Goal: Task Accomplishment & Management: Complete application form

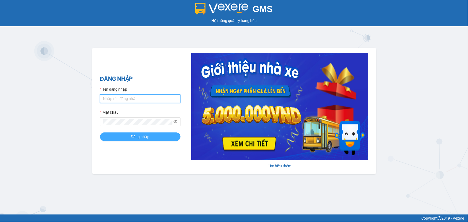
type input "hongthien.vtp"
click at [145, 138] on span "Đăng nhập" at bounding box center [140, 137] width 19 height 6
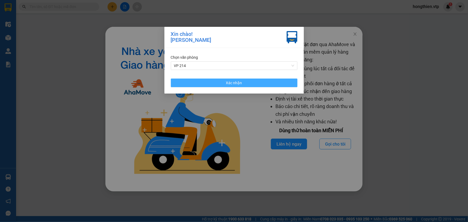
click at [226, 82] on span "Xác nhận" at bounding box center [234, 83] width 16 height 6
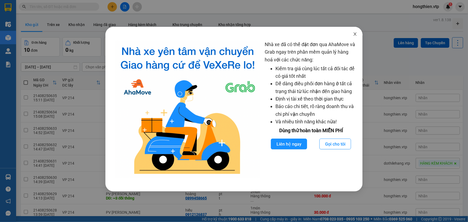
click at [356, 35] on icon "close" at bounding box center [355, 34] width 4 height 4
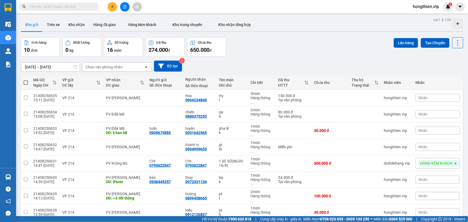
click at [111, 5] on icon "plus" at bounding box center [113, 7] width 4 height 4
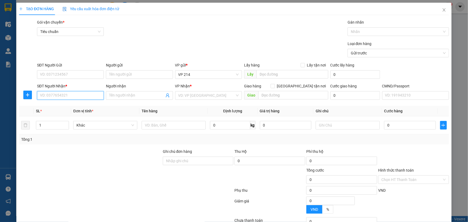
click at [63, 94] on input "SĐT Người Nhận *" at bounding box center [70, 95] width 67 height 9
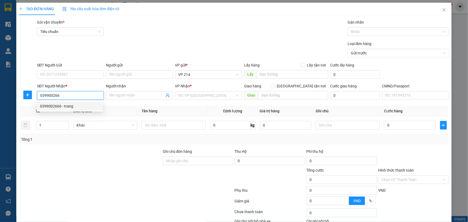
click at [69, 105] on div "0399002666 - trang" at bounding box center [70, 106] width 60 height 6
type input "0399002666"
type input "trang"
type input "0399002666"
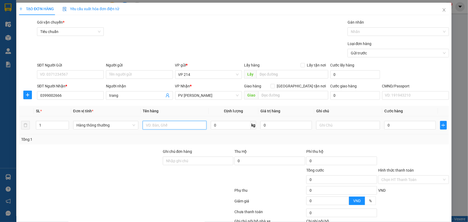
click at [166, 126] on input "text" at bounding box center [175, 125] width 64 height 9
type input "mp"
type input "t"
type input "5"
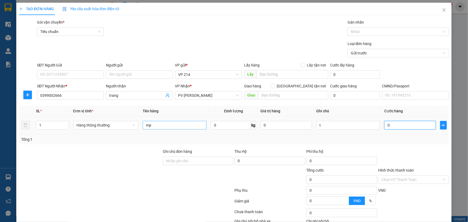
type input "5"
type input "50"
type input "500"
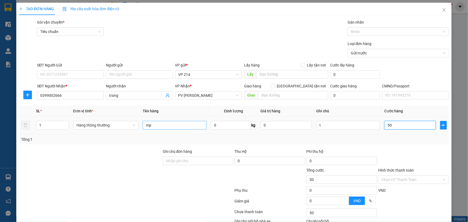
type input "500"
type input "5.000"
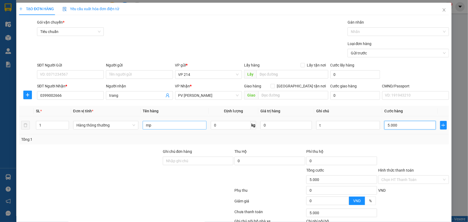
type input "50.000"
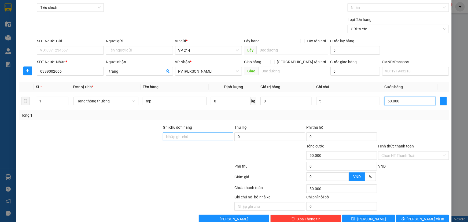
scroll to position [35, 0]
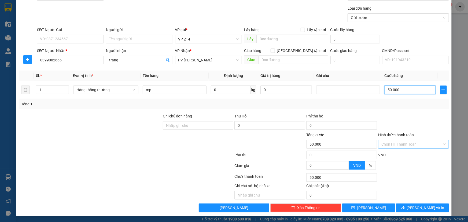
type input "50.000"
click at [414, 143] on input "Hình thức thanh toán" at bounding box center [412, 144] width 61 height 8
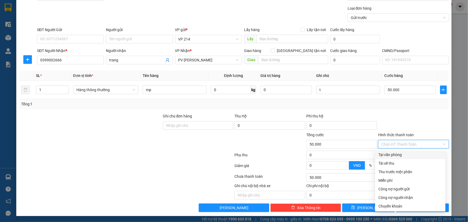
click at [390, 154] on div "Tại văn phòng" at bounding box center [411, 155] width 64 height 6
type input "0"
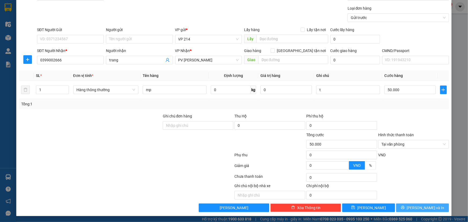
click at [422, 207] on span "[PERSON_NAME] và In" at bounding box center [426, 208] width 38 height 6
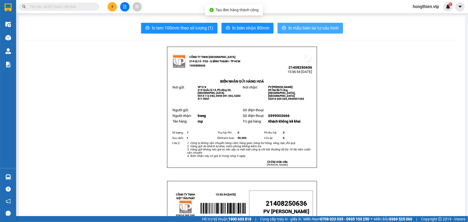
click at [299, 27] on span "In mẫu biên lai tự cấu hình" at bounding box center [314, 28] width 50 height 7
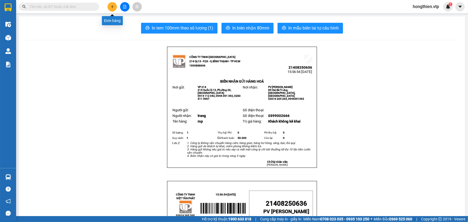
click at [112, 5] on icon "plus" at bounding box center [113, 7] width 4 height 4
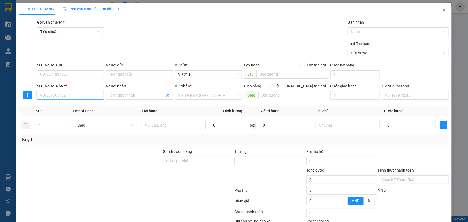
click at [78, 98] on input "SĐT Người Nhận *" at bounding box center [70, 95] width 67 height 9
click at [66, 74] on input "SĐT Người Gửi" at bounding box center [70, 74] width 67 height 9
type input "0378857291"
click at [67, 96] on input "SĐT Người Nhận *" at bounding box center [70, 95] width 67 height 9
type input "0703377329"
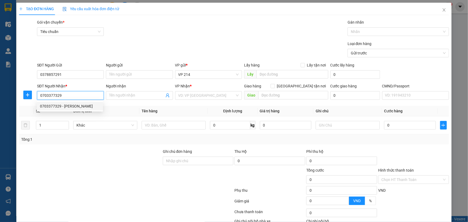
click at [80, 105] on div "0703377329 - NAOMI" at bounding box center [70, 106] width 60 height 6
type input "NAOMI"
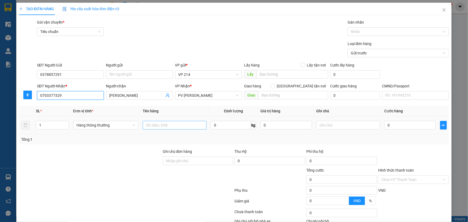
type input "0703377329"
click at [169, 124] on input "text" at bounding box center [175, 125] width 64 height 9
type input "t"
type input "nước"
type input "t"
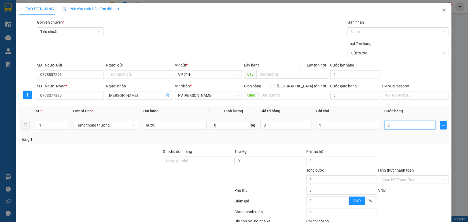
type input "4"
type input "40"
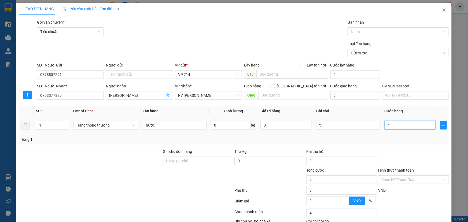
type input "40"
type input "400"
type input "4.000"
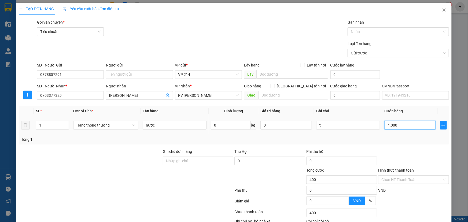
type input "4.000"
type input "40.000"
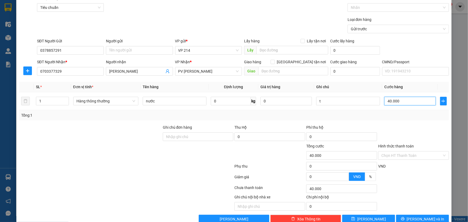
scroll to position [35, 0]
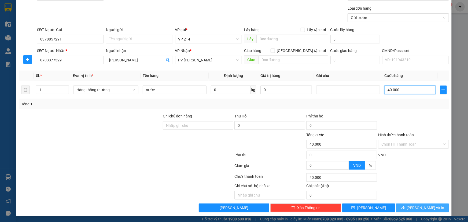
type input "40.000"
click at [422, 211] on button "[PERSON_NAME] và In" at bounding box center [422, 208] width 53 height 9
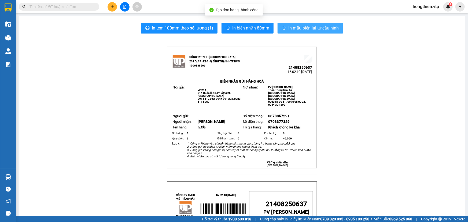
click at [308, 27] on span "In mẫu biên lai tự cấu hình" at bounding box center [314, 28] width 50 height 7
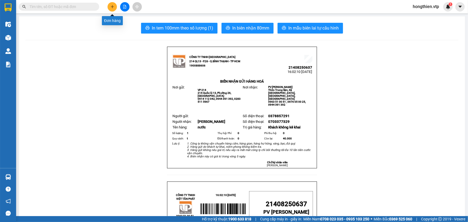
click at [111, 5] on icon "plus" at bounding box center [113, 7] width 4 height 4
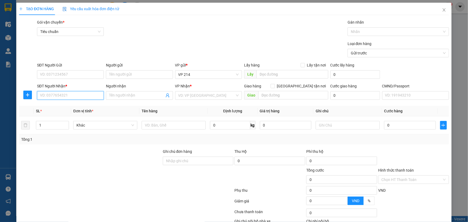
click at [80, 99] on input "SĐT Người Nhận *" at bounding box center [70, 95] width 67 height 9
click at [61, 97] on input "0976675575" at bounding box center [70, 95] width 67 height 9
click at [56, 107] on div "0976675675 - sáng" at bounding box center [70, 106] width 60 height 6
type input "0976675675"
type input "sáng"
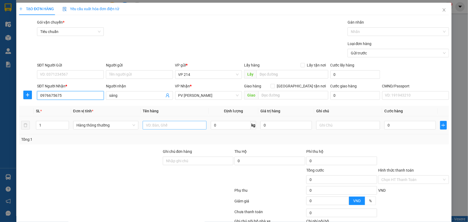
type input "0976675675"
click at [181, 129] on input "text" at bounding box center [175, 125] width 64 height 9
type input "pt"
type input "c"
type input "3"
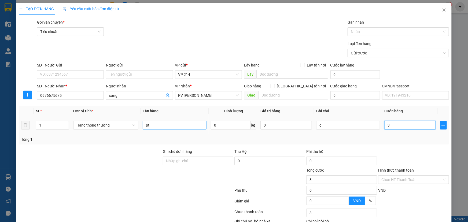
type input "3"
type input "30"
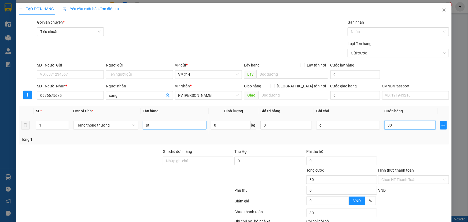
type input "300"
type input "3.000"
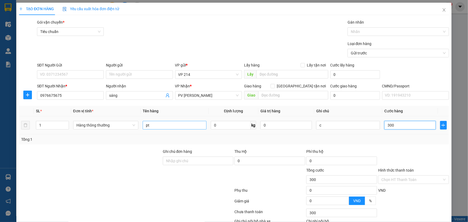
type input "3.000"
type input "30.000"
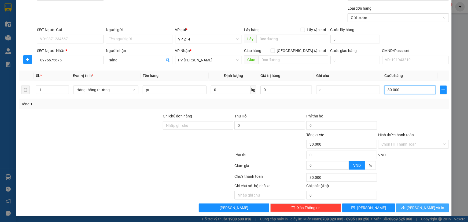
type input "30.000"
click at [422, 205] on span "[PERSON_NAME] và In" at bounding box center [426, 208] width 38 height 6
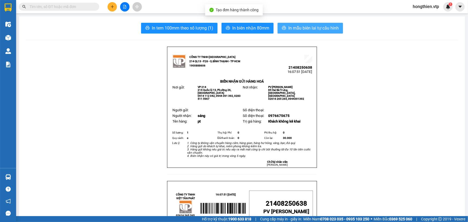
click at [315, 29] on span "In mẫu biên lai tự cấu hình" at bounding box center [314, 28] width 50 height 7
click at [111, 8] on icon "plus" at bounding box center [113, 7] width 4 height 4
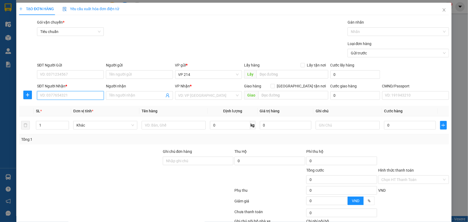
click at [60, 96] on input "SĐT Người Nhận *" at bounding box center [70, 95] width 67 height 9
click at [61, 72] on input "SĐT Người Gửi" at bounding box center [70, 74] width 67 height 9
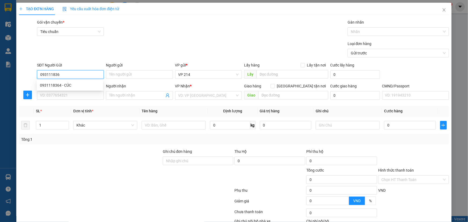
type input "0931118364"
click at [62, 86] on div "0931118364 - CÚC" at bounding box center [70, 85] width 60 height 6
type input "CÚC"
type input "0914190929"
type input "Thái"
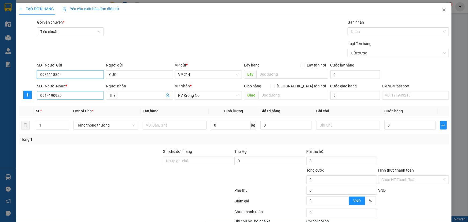
type input "0931118364"
click at [63, 97] on input "0914190929" at bounding box center [70, 95] width 67 height 9
drag, startPoint x: 63, startPoint y: 97, endPoint x: 0, endPoint y: 97, distance: 62.5
click at [0, 98] on div "TẠO ĐƠN HÀNG Yêu cầu xuất hóa đơn điện tử Transit Pickup Surcharge Ids Transit …" at bounding box center [234, 111] width 468 height 222
type input "0914484569"
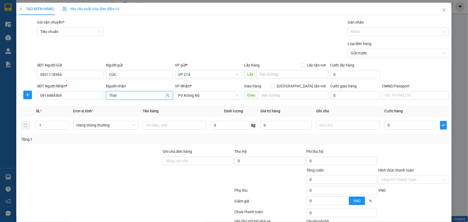
drag, startPoint x: 132, startPoint y: 96, endPoint x: 93, endPoint y: 102, distance: 39.7
click at [93, 102] on div "Transit Pickup Surcharge Ids Transit Deliver Surcharge Ids Transit Deliver Surc…" at bounding box center [234, 133] width 430 height 228
type input "nguyệt"
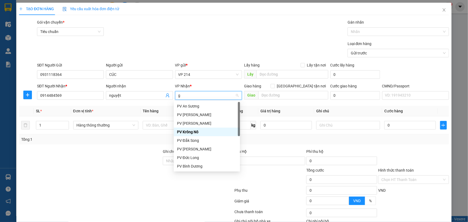
type input "gn"
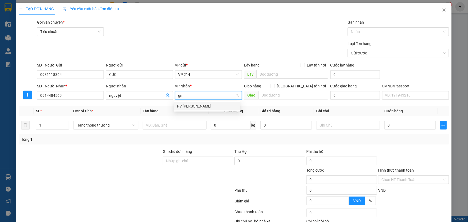
click at [212, 108] on div "PV [PERSON_NAME]" at bounding box center [207, 106] width 60 height 6
click at [57, 126] on input "1" at bounding box center [52, 125] width 32 height 8
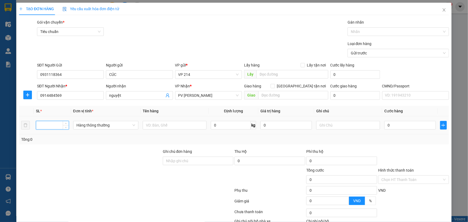
type input "1"
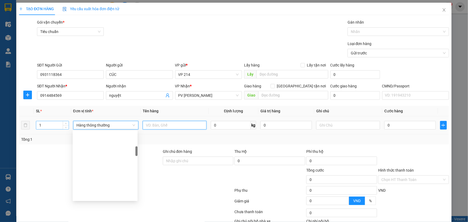
scroll to position [112, 0]
type input "thuốc"
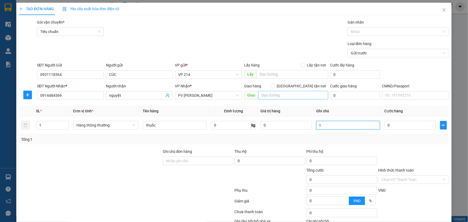
type input "t"
click at [278, 97] on input "text" at bounding box center [293, 95] width 70 height 9
type input "gtn"
type input "4"
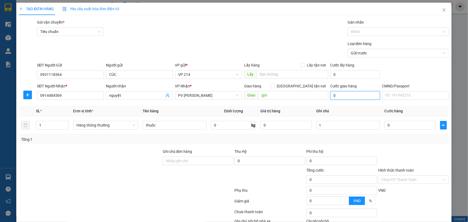
type input "4"
type input "40"
type input "400"
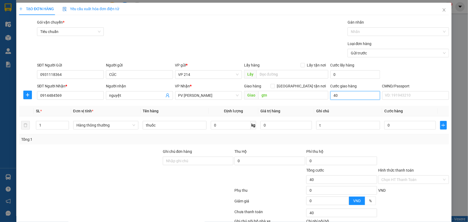
type input "400"
type input "4.000"
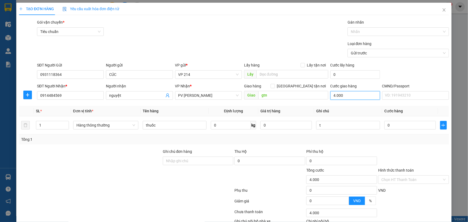
type input "40.000"
click at [385, 126] on input "0" at bounding box center [411, 125] width 52 height 9
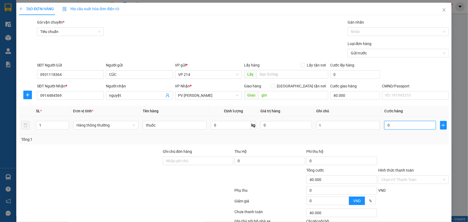
type input "4"
type input "40.004"
type input "40"
type input "40.040"
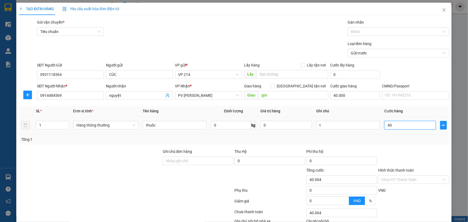
type input "40.040"
type input "400"
type input "40.400"
type input "4.000"
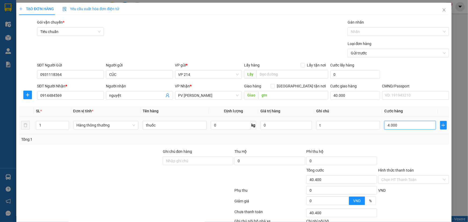
type input "44.000"
type input "40.000"
type input "80.000"
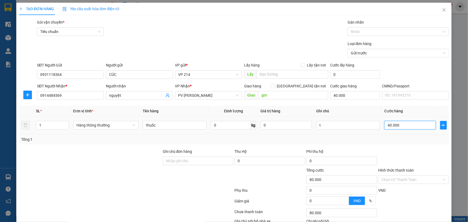
scroll to position [35, 0]
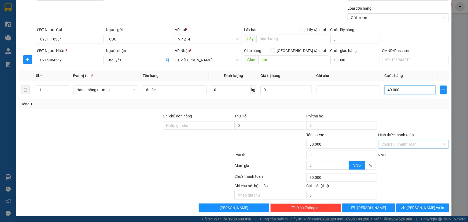
type input "40.000"
click at [408, 145] on input "Hình thức thanh toán" at bounding box center [412, 144] width 61 height 8
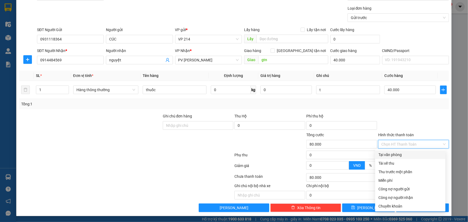
click at [404, 157] on div "Tại văn phòng" at bounding box center [411, 155] width 64 height 6
type input "0"
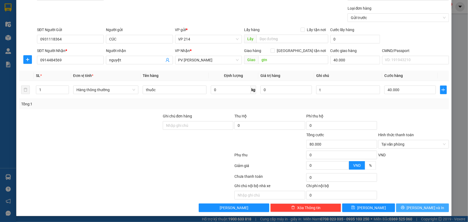
click at [414, 209] on button "[PERSON_NAME] và In" at bounding box center [422, 208] width 53 height 9
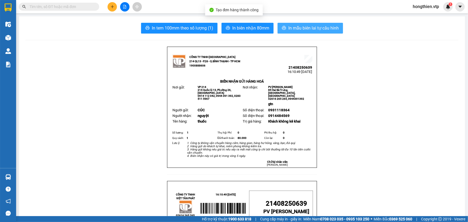
click at [308, 27] on span "In mẫu biên lai tự cấu hình" at bounding box center [314, 28] width 50 height 7
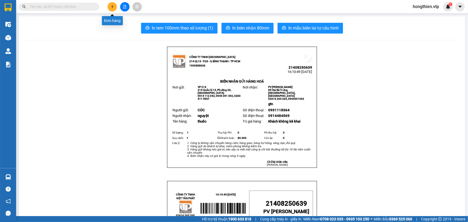
click at [114, 9] on button at bounding box center [112, 6] width 9 height 9
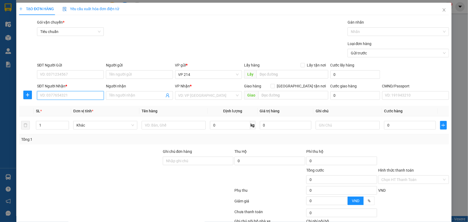
click at [59, 96] on input "SĐT Người Nhận *" at bounding box center [70, 95] width 67 height 9
type input "0941708286"
click at [126, 96] on input "Người nhận" at bounding box center [136, 96] width 55 height 6
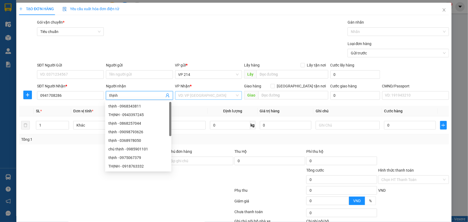
type input "thịnh"
click at [199, 95] on input "search" at bounding box center [206, 96] width 57 height 8
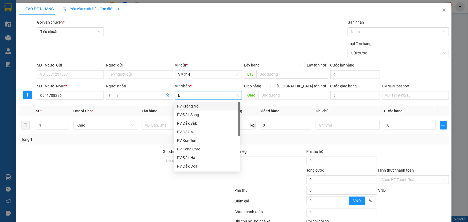
type input "kr"
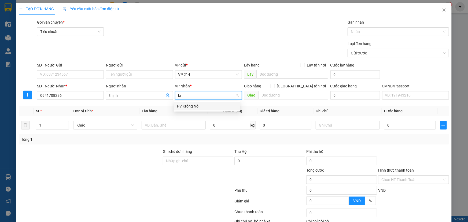
click at [197, 108] on div "PV Krông Nô" at bounding box center [207, 106] width 60 height 6
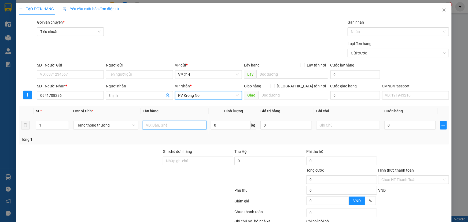
click at [173, 125] on input "text" at bounding box center [175, 125] width 64 height 9
type input "t"
type input "3"
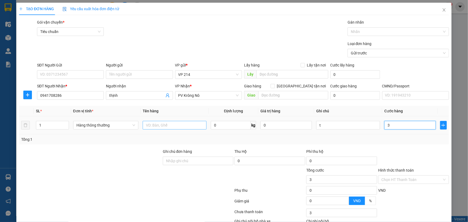
type input "30"
type input "300"
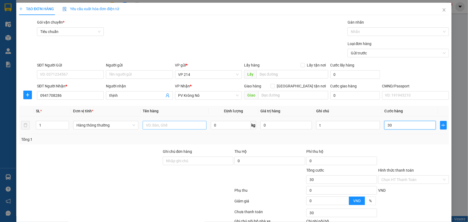
type input "300"
type input "3.000"
type input "30.000"
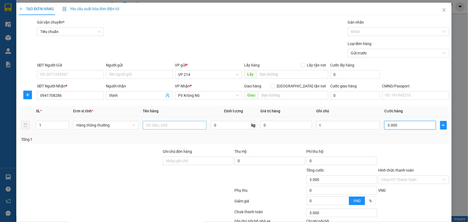
type input "30.000"
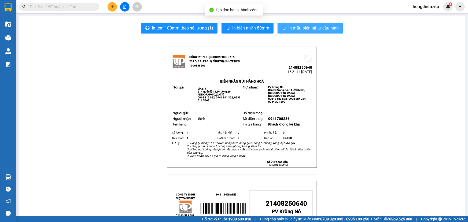
click at [308, 28] on span "In mẫu biên lai tự cấu hình" at bounding box center [314, 28] width 50 height 7
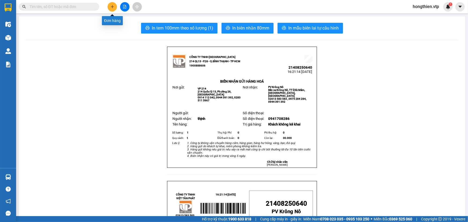
click at [115, 5] on button at bounding box center [112, 6] width 9 height 9
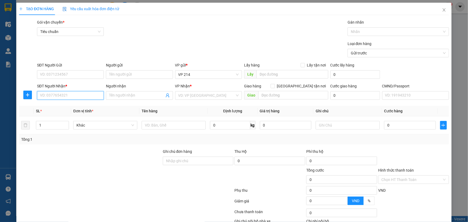
click at [66, 96] on input "SĐT Người Nhận *" at bounding box center [70, 95] width 67 height 9
click at [57, 104] on div "0982306350 - trầm" at bounding box center [70, 106] width 60 height 6
type input "0982306350"
type input "trầm"
type input "0982306350"
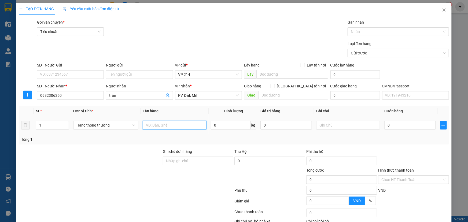
click at [156, 126] on input "text" at bounding box center [175, 125] width 64 height 9
type input "ami"
click at [316, 125] on input "text" at bounding box center [348, 125] width 64 height 9
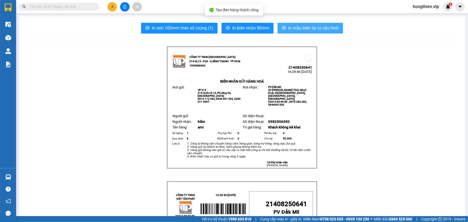
click at [301, 25] on span "In mẫu biên lai tự cấu hình" at bounding box center [314, 28] width 50 height 7
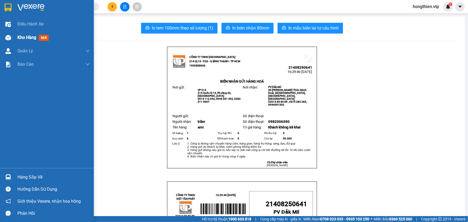
click at [19, 39] on span "Kho hàng" at bounding box center [26, 37] width 19 height 5
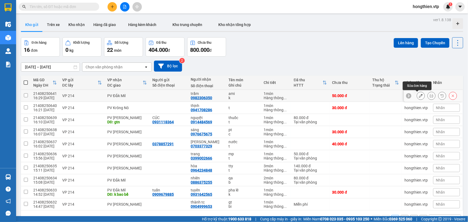
click at [419, 95] on icon at bounding box center [421, 96] width 4 height 4
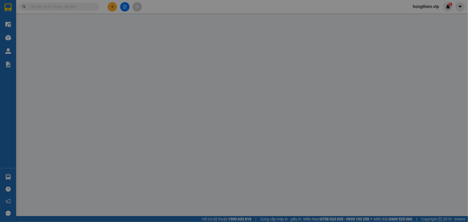
type input "0982306350"
type input "trầm"
type input "50.000"
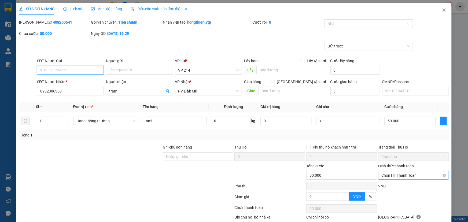
click at [407, 174] on span "Chọn HT Thanh Toán" at bounding box center [414, 175] width 64 height 8
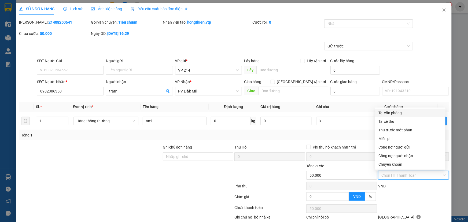
click at [389, 112] on div "Tại văn phòng" at bounding box center [411, 113] width 64 height 6
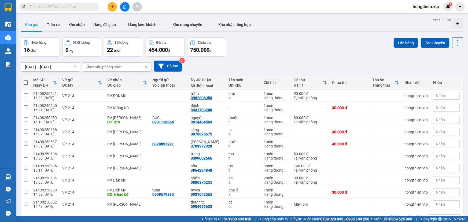
click at [112, 5] on icon "plus" at bounding box center [113, 7] width 4 height 4
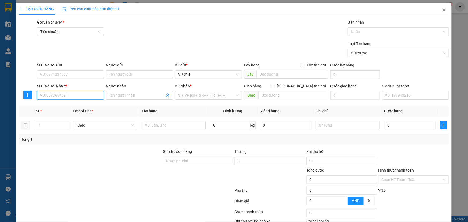
click at [54, 98] on input "SĐT Người Nhận *" at bounding box center [70, 95] width 67 height 9
type input "0813701166"
click at [116, 96] on input "Người nhận" at bounding box center [136, 96] width 55 height 6
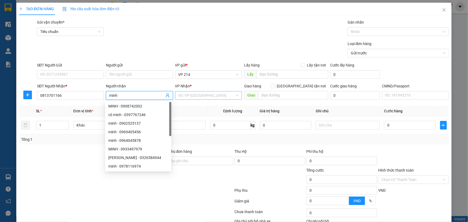
type input "minh"
click at [188, 96] on input "search" at bounding box center [206, 96] width 57 height 8
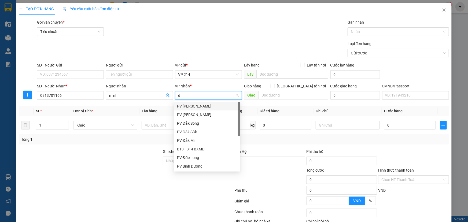
type input "dm"
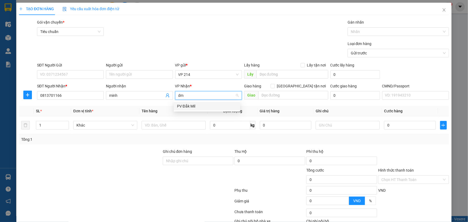
click at [188, 106] on div "PV Đắk Mil" at bounding box center [207, 106] width 60 height 6
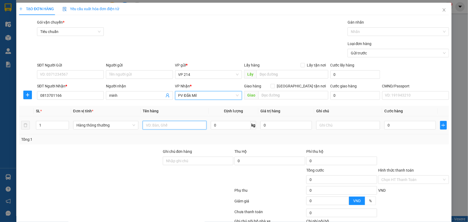
click at [162, 125] on input "text" at bounding box center [175, 125] width 64 height 9
type input "nước hoa"
type input "h"
type input "3"
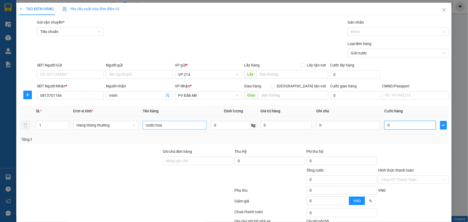
type input "3"
type input "30"
type input "300"
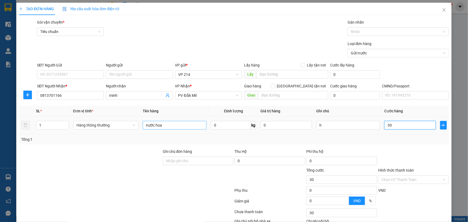
type input "300"
type input "3.000"
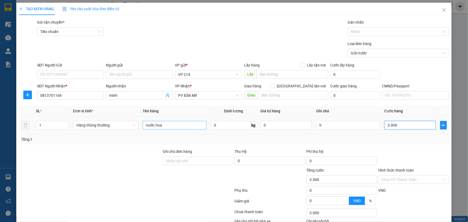
type input "30.000"
click at [385, 176] on input "Hình thức thanh toán" at bounding box center [412, 180] width 61 height 8
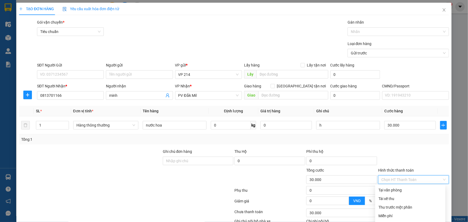
type input "0"
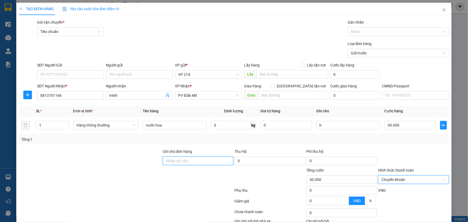
click at [201, 157] on input "Ghi chú đơn hàng" at bounding box center [198, 161] width 71 height 9
type input "16h33p tk6839 30k 14/8"
click at [174, 157] on input "16h33p tk6839 30k 14/8" at bounding box center [198, 161] width 71 height 9
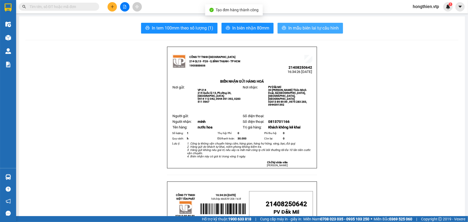
click at [297, 24] on button "In mẫu biên lai tự cấu hình" at bounding box center [310, 28] width 65 height 11
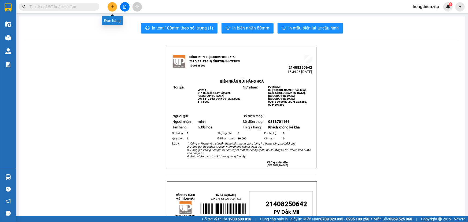
click at [112, 4] on button at bounding box center [112, 6] width 9 height 9
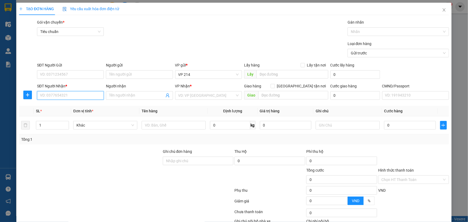
click at [51, 97] on input "SĐT Người Nhận *" at bounding box center [70, 95] width 67 height 9
type input "0833315715"
click at [70, 106] on div "0833315715 - hạ vy" at bounding box center [70, 106] width 60 height 6
type input "hạ vy"
type input "đăk mâm"
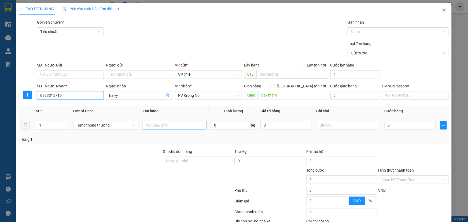
type input "0833315715"
click at [154, 127] on input "text" at bounding box center [175, 125] width 64 height 9
type input "bánh trang"
type input "b"
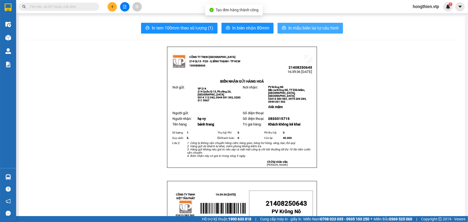
click at [325, 27] on span "In mẫu biên lai tự cấu hình" at bounding box center [314, 28] width 50 height 7
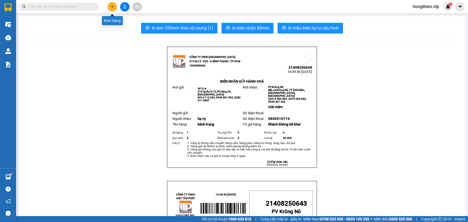
click at [111, 7] on icon "plus" at bounding box center [112, 6] width 3 height 0
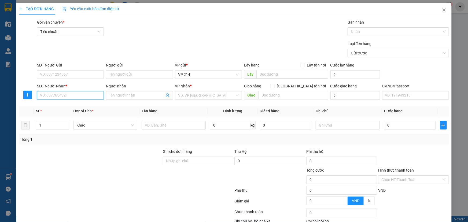
click at [72, 95] on input "SĐT Người Nhận *" at bounding box center [70, 95] width 67 height 9
type input "0905191099"
click at [76, 106] on div "0905191099 - trung" at bounding box center [70, 106] width 60 height 6
type input "trung"
type input "0905191099"
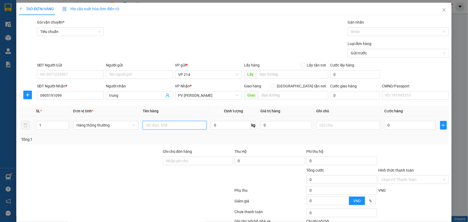
click at [169, 126] on input "text" at bounding box center [175, 125] width 64 height 9
type input "lk"
type input "t"
type input "4"
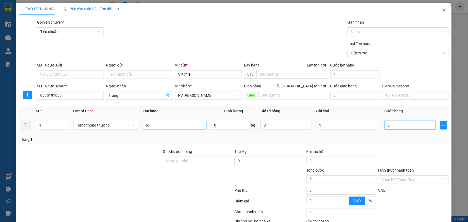
type input "4"
type input "40"
type input "400"
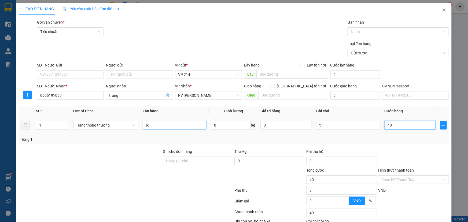
type input "400"
type input "4.000"
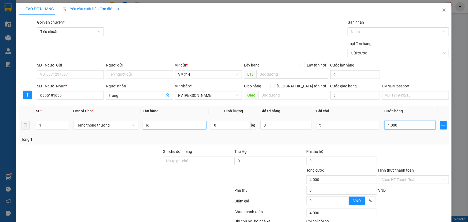
type input "40.000"
click at [391, 176] on input "Hình thức thanh toán" at bounding box center [412, 180] width 61 height 8
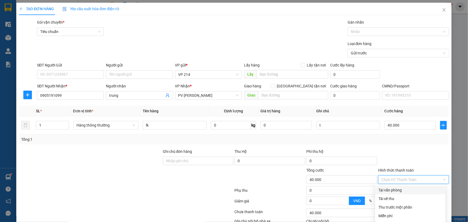
click at [389, 187] on div "Tại văn phòng" at bounding box center [411, 190] width 64 height 6
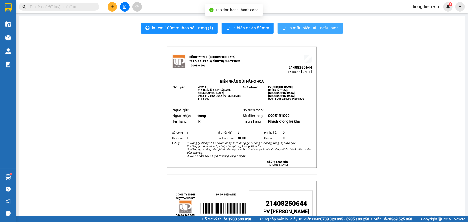
click at [301, 28] on span "In mẫu biên lai tự cấu hình" at bounding box center [314, 28] width 50 height 7
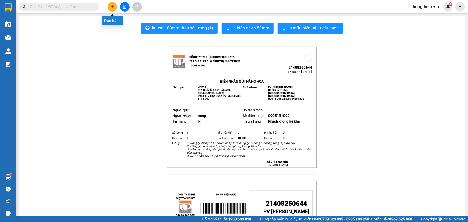
click at [113, 6] on icon "plus" at bounding box center [113, 7] width 4 height 4
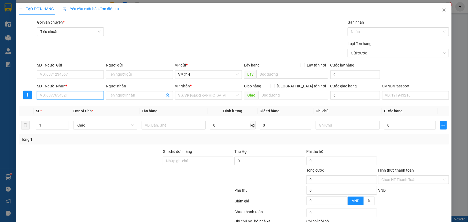
click at [69, 98] on input "SĐT Người Nhận *" at bounding box center [70, 95] width 67 height 9
type input "0976040594"
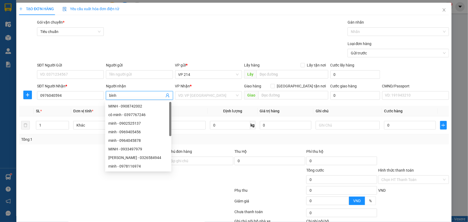
type input "bình"
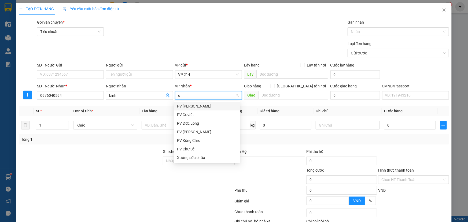
type input "cj"
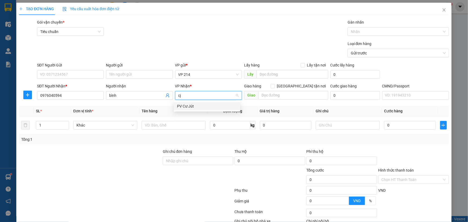
click at [197, 105] on div "PV Cư Jút" at bounding box center [207, 106] width 60 height 6
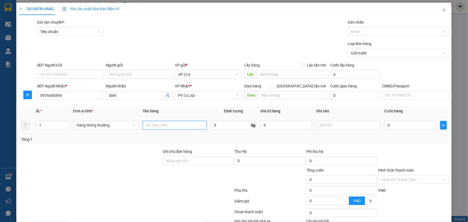
click at [163, 127] on input "text" at bounding box center [175, 125] width 64 height 9
type input "bánh mì"
type input "k"
type input "5"
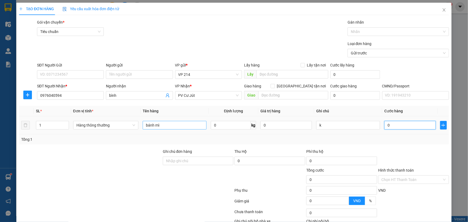
type input "5"
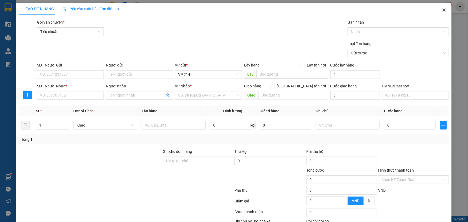
click at [442, 8] on icon "close" at bounding box center [444, 10] width 4 height 4
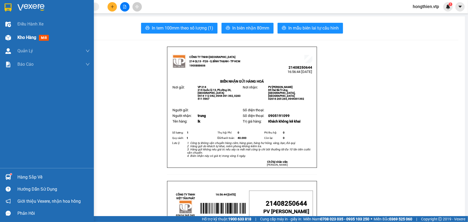
click at [24, 37] on span "Kho hàng" at bounding box center [26, 37] width 19 height 5
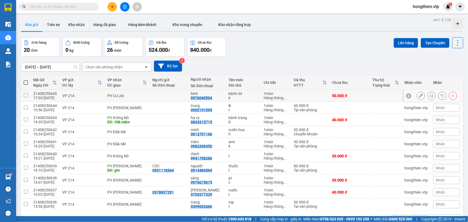
click at [27, 95] on input "checkbox" at bounding box center [26, 95] width 4 height 4
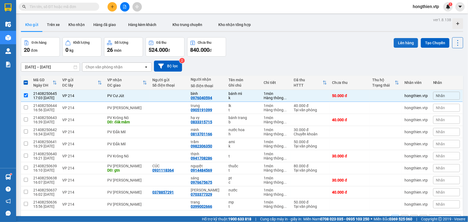
click at [402, 40] on button "Lên hàng" at bounding box center [406, 43] width 24 height 10
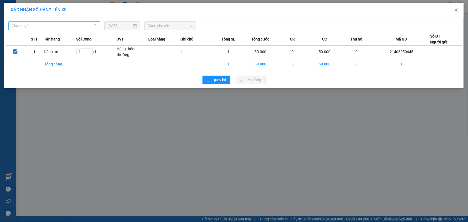
click at [72, 27] on span "Chọn tuyến" at bounding box center [54, 26] width 85 height 8
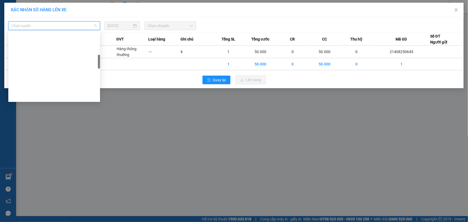
click at [65, 180] on div "BX Miền Đông - BX Krông Nô A" at bounding box center [54, 183] width 85 height 6
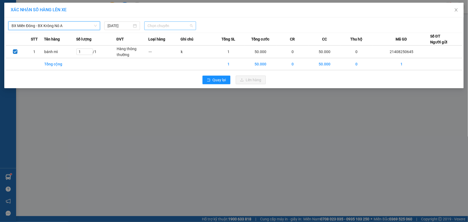
click at [162, 24] on span "Chọn chuyến" at bounding box center [170, 26] width 45 height 8
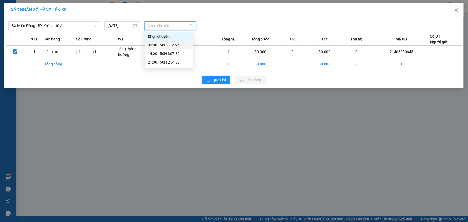
click at [167, 47] on div "08:00 - 50F-002.67" at bounding box center [169, 45] width 42 height 6
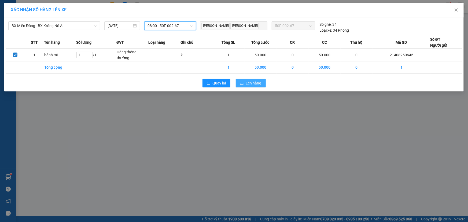
click at [256, 86] on span "Lên hàng" at bounding box center [254, 83] width 16 height 6
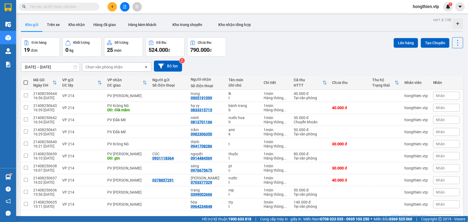
click at [112, 6] on icon "plus" at bounding box center [113, 7] width 4 height 4
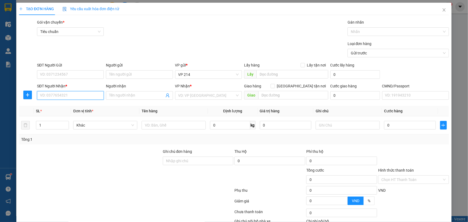
click at [61, 94] on input "SĐT Người Nhận *" at bounding box center [70, 95] width 67 height 9
click at [46, 97] on input "035799988" at bounding box center [70, 95] width 67 height 9
click at [128, 96] on input "Người nhận" at bounding box center [136, 96] width 55 height 6
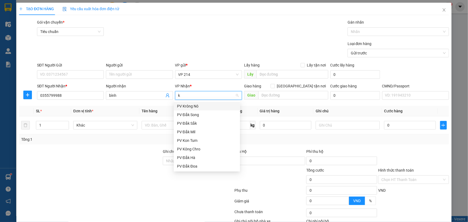
click at [178, 103] on div "PV Krông Nô" at bounding box center [207, 106] width 60 height 6
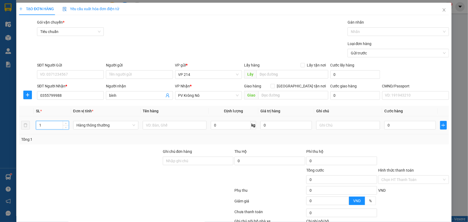
click at [43, 123] on input "1" at bounding box center [52, 125] width 32 height 8
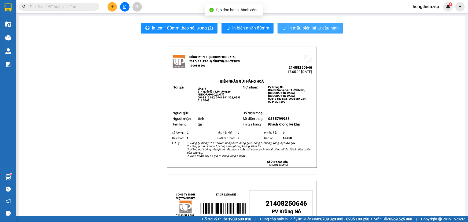
click at [305, 31] on span "In mẫu biên lai tự cấu hình" at bounding box center [314, 28] width 50 height 7
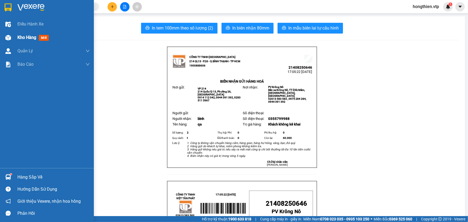
click at [28, 37] on span "Kho hàng" at bounding box center [26, 37] width 19 height 5
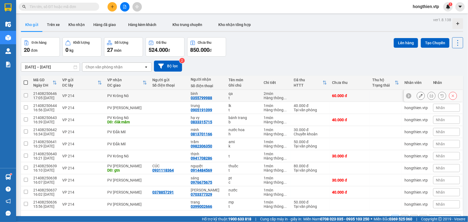
click at [419, 96] on icon at bounding box center [421, 96] width 4 height 4
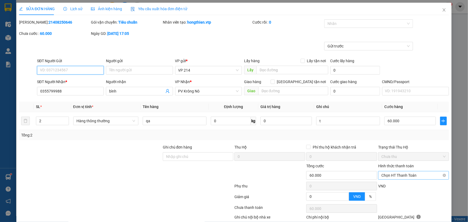
click at [402, 176] on span "Chọn HT Thanh Toán" at bounding box center [414, 175] width 64 height 8
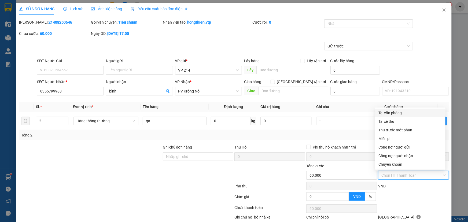
click at [393, 113] on div "Tại văn phòng" at bounding box center [411, 113] width 64 height 6
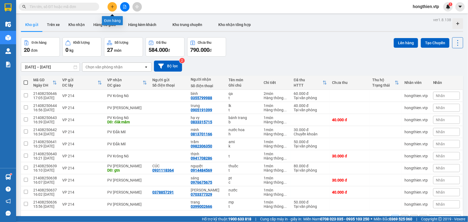
click at [113, 6] on icon "plus" at bounding box center [112, 6] width 3 height 0
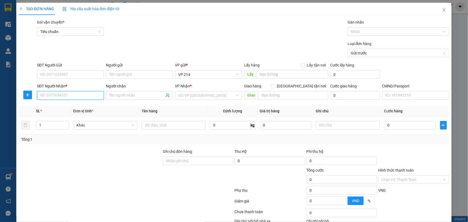
click at [58, 99] on input "SĐT Người Nhận *" at bounding box center [70, 95] width 67 height 9
click at [136, 97] on input "Người nhận" at bounding box center [136, 96] width 55 height 6
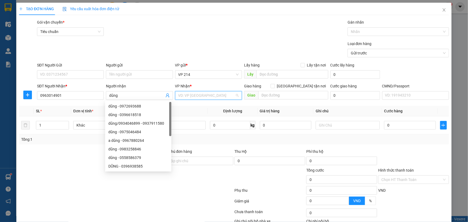
click at [192, 97] on input "search" at bounding box center [206, 96] width 57 height 8
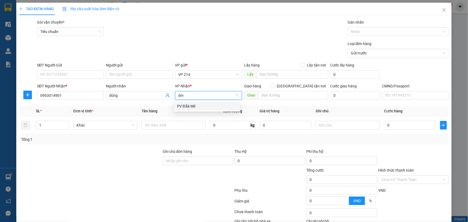
click at [193, 105] on div "PV Đắk Mil" at bounding box center [207, 106] width 60 height 6
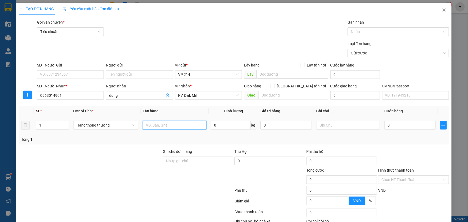
click at [158, 126] on input "text" at bounding box center [175, 125] width 64 height 9
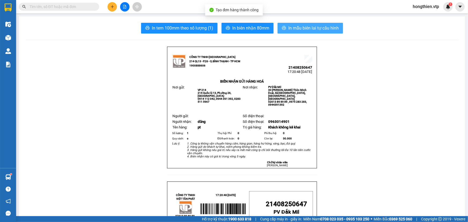
click at [309, 29] on span "In mẫu biên lai tự cấu hình" at bounding box center [314, 28] width 50 height 7
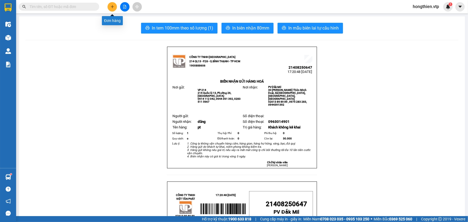
click at [114, 10] on button at bounding box center [112, 6] width 9 height 9
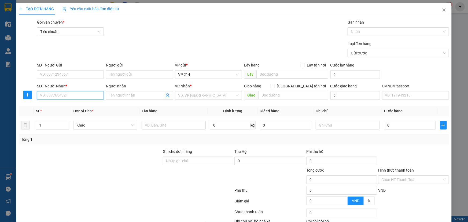
click at [60, 95] on input "SĐT Người Nhận *" at bounding box center [70, 95] width 67 height 9
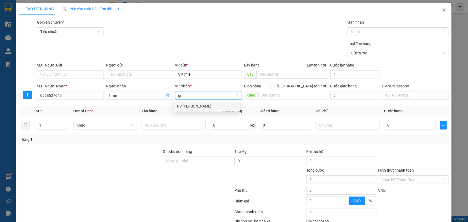
click at [213, 106] on div "PV [PERSON_NAME]" at bounding box center [207, 106] width 60 height 6
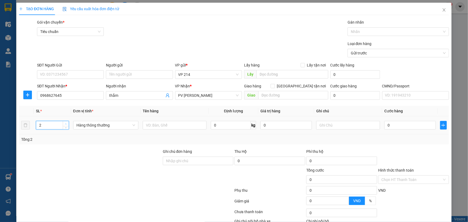
click at [63, 125] on span "Increase Value" at bounding box center [66, 123] width 6 height 5
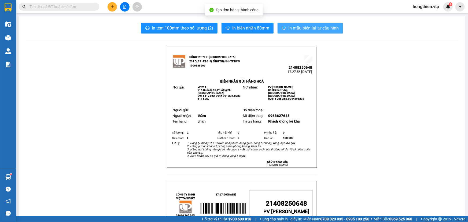
click at [307, 27] on span "In mẫu biên lai tự cấu hình" at bounding box center [314, 28] width 50 height 7
click at [113, 7] on icon "plus" at bounding box center [112, 6] width 3 height 0
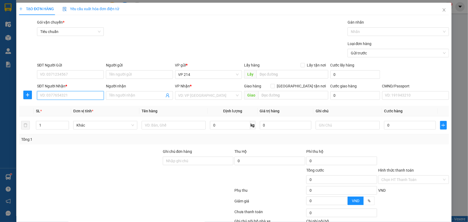
click at [59, 97] on input "SĐT Người Nhận *" at bounding box center [70, 95] width 67 height 9
click at [56, 106] on div "0346577268 - phiến" at bounding box center [70, 106] width 60 height 6
click at [196, 96] on span "PV Đắk Sắk" at bounding box center [208, 96] width 60 height 8
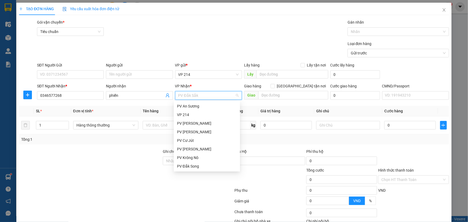
click at [192, 172] on div "PV Đắk Sắk" at bounding box center [207, 175] width 60 height 6
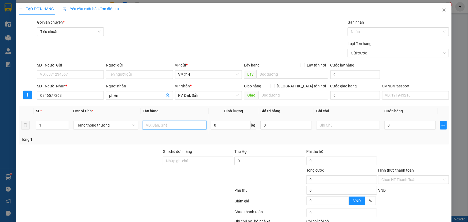
click at [171, 127] on input "text" at bounding box center [175, 125] width 64 height 9
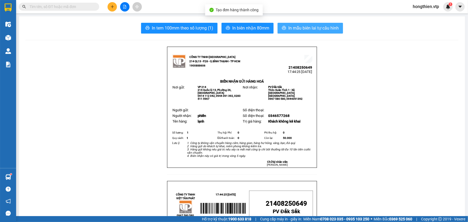
click at [328, 29] on span "In mẫu biên lai tự cấu hình" at bounding box center [314, 28] width 50 height 7
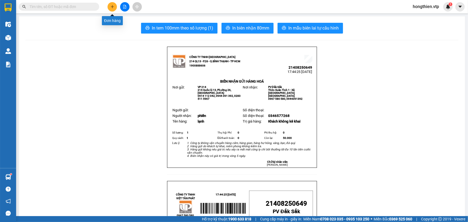
click at [109, 5] on button at bounding box center [112, 6] width 9 height 9
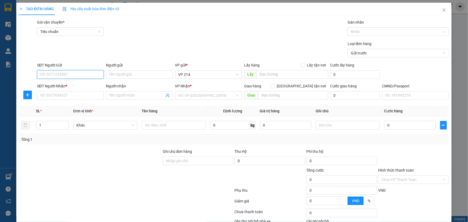
click at [65, 72] on input "SĐT Người Gửi" at bounding box center [70, 74] width 67 height 9
click at [53, 93] on div "0907114405" at bounding box center [70, 94] width 60 height 6
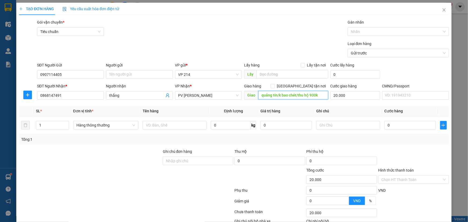
click at [318, 96] on input "quảng tín/k bao chét/thu hộ 930k" at bounding box center [293, 95] width 70 height 9
click at [153, 126] on input "text" at bounding box center [175, 125] width 64 height 9
click at [407, 176] on input "Hình thức thanh toán" at bounding box center [412, 180] width 61 height 8
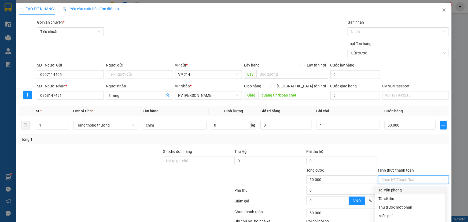
click at [395, 187] on div "Tại văn phòng" at bounding box center [411, 190] width 64 height 6
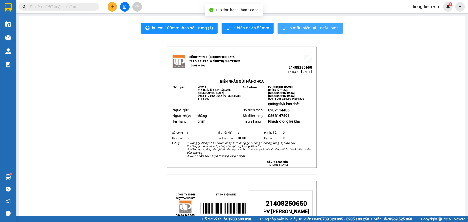
click at [320, 29] on span "In mẫu biên lai tự cấu hình" at bounding box center [314, 28] width 50 height 7
click at [115, 6] on button at bounding box center [112, 6] width 9 height 9
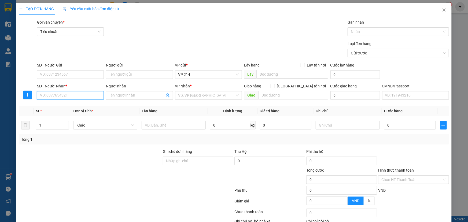
click at [69, 95] on input "SĐT Người Nhận *" at bounding box center [70, 95] width 67 height 9
click at [49, 102] on div "0987776370 - lượng" at bounding box center [70, 106] width 66 height 9
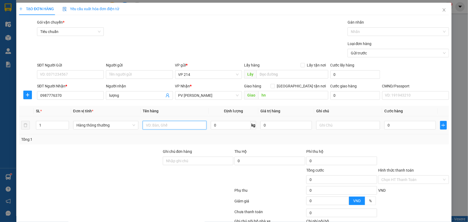
click at [152, 123] on input "text" at bounding box center [175, 125] width 64 height 9
click at [331, 123] on input "text" at bounding box center [348, 125] width 64 height 9
click at [392, 127] on input "0" at bounding box center [411, 125] width 52 height 9
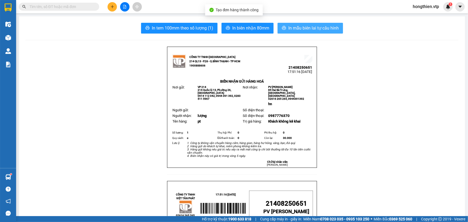
click at [296, 28] on span "In mẫu biên lai tự cấu hình" at bounding box center [314, 28] width 50 height 7
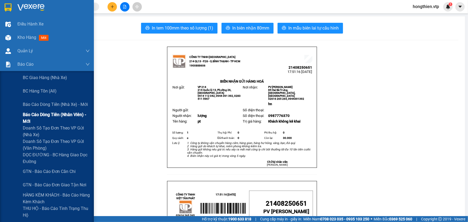
click at [48, 116] on span "Báo cáo dòng tiền (nhân viên) - mới" at bounding box center [56, 117] width 67 height 13
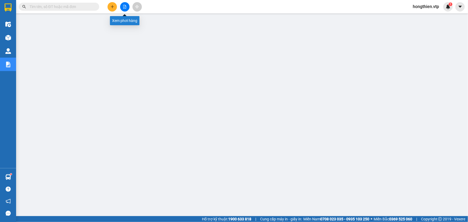
click at [122, 4] on button at bounding box center [124, 6] width 9 height 9
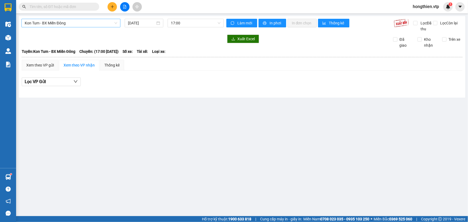
click at [66, 24] on span "Kon Tum - BX Miền Đông" at bounding box center [71, 23] width 93 height 8
click at [114, 6] on icon "plus" at bounding box center [113, 7] width 4 height 4
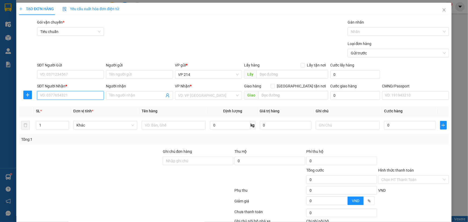
click at [56, 95] on input "SĐT Người Nhận *" at bounding box center [70, 95] width 67 height 9
click at [57, 105] on div "0976675675 - sáng" at bounding box center [70, 106] width 60 height 6
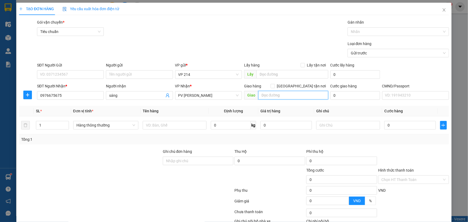
click at [264, 94] on input "text" at bounding box center [293, 95] width 70 height 9
click at [165, 126] on input "text" at bounding box center [175, 125] width 64 height 9
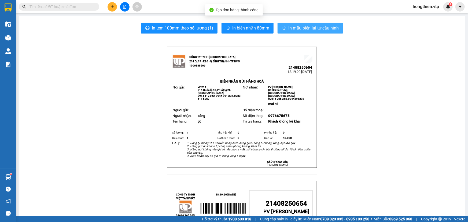
click at [318, 30] on span "In mẫu biên lai tự cấu hình" at bounding box center [314, 28] width 50 height 7
click at [294, 27] on span "In mẫu biên lai tự cấu hình" at bounding box center [314, 28] width 50 height 7
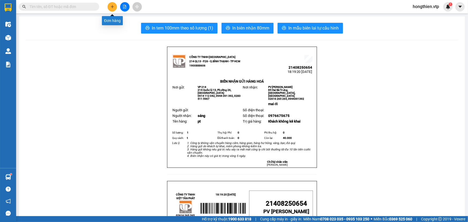
click at [113, 4] on button at bounding box center [112, 6] width 9 height 9
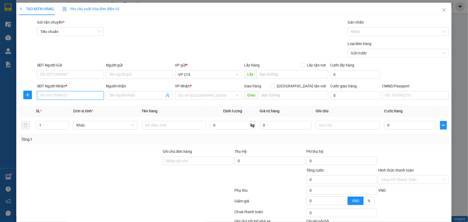
click at [65, 97] on input "SĐT Người Nhận *" at bounding box center [70, 95] width 67 height 9
click at [133, 96] on input "Người nhận" at bounding box center [136, 96] width 55 height 6
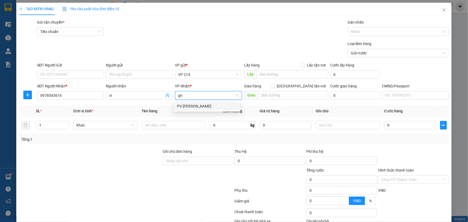
click at [183, 109] on div "PV [PERSON_NAME]" at bounding box center [207, 106] width 60 height 6
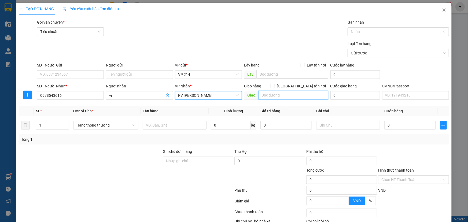
click at [263, 92] on input "text" at bounding box center [293, 95] width 70 height 9
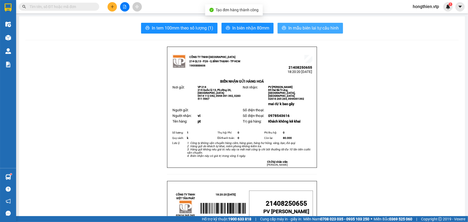
click at [313, 28] on span "In mẫu biên lai tự cấu hình" at bounding box center [314, 28] width 50 height 7
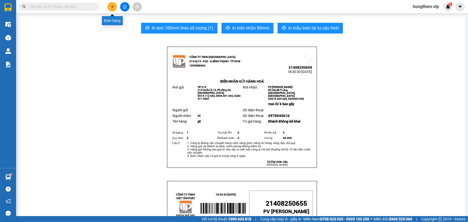
click at [113, 8] on icon "plus" at bounding box center [113, 7] width 4 height 4
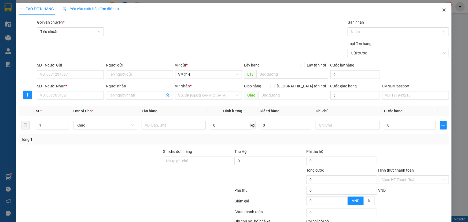
click at [443, 9] on icon "close" at bounding box center [444, 10] width 4 height 4
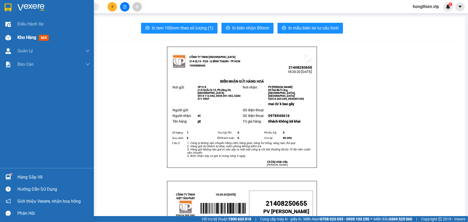
click at [24, 37] on span "Kho hàng" at bounding box center [26, 37] width 19 height 5
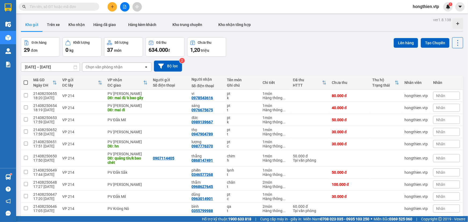
click at [102, 67] on div "Chọn văn phòng nhận" at bounding box center [104, 66] width 37 height 5
click at [96, 81] on span "PV [PERSON_NAME]" at bounding box center [104, 78] width 37 height 5
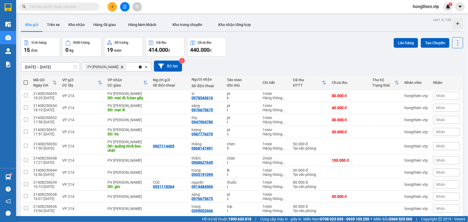
click at [124, 67] on div "PV Gia Nghĩa Delete" at bounding box center [110, 67] width 56 height 9
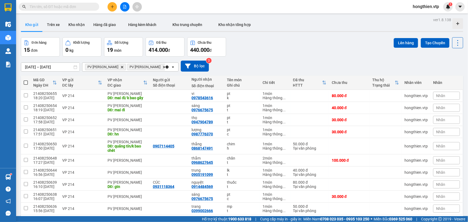
click at [25, 82] on span at bounding box center [26, 83] width 4 height 4
click at [26, 80] on input "checkbox" at bounding box center [26, 80] width 0 height 0
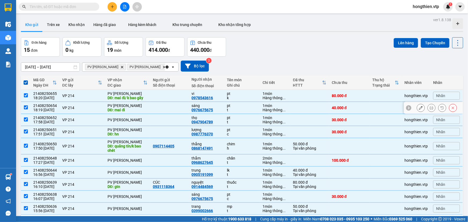
click at [27, 107] on input "checkbox" at bounding box center [26, 107] width 4 height 4
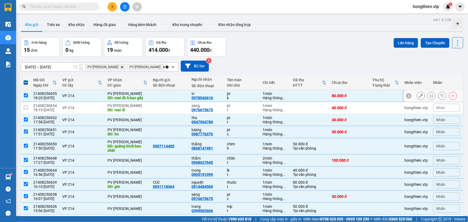
click at [26, 97] on input "checkbox" at bounding box center [26, 95] width 4 height 4
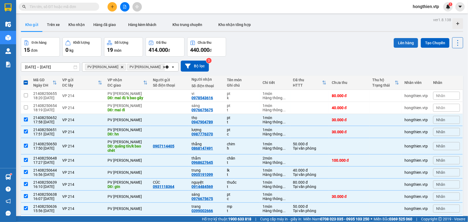
click at [403, 45] on button "Lên hàng" at bounding box center [406, 43] width 24 height 10
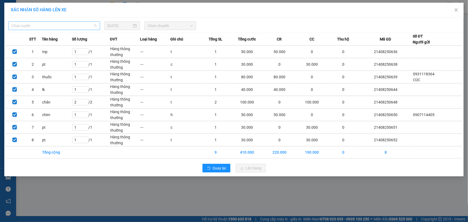
click at [69, 25] on span "Chọn tuyến" at bounding box center [54, 26] width 85 height 8
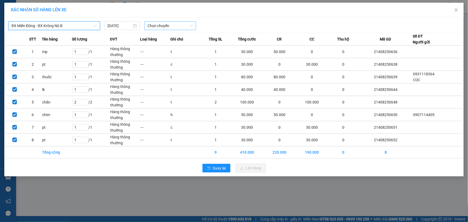
click at [177, 22] on span "Chọn chuyến" at bounding box center [170, 26] width 45 height 8
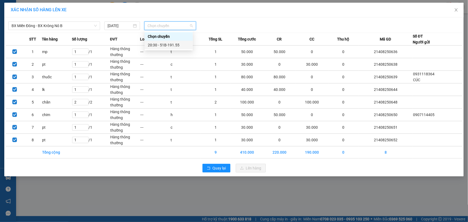
click at [172, 46] on div "20:30 - 51B-191.55" at bounding box center [169, 45] width 42 height 6
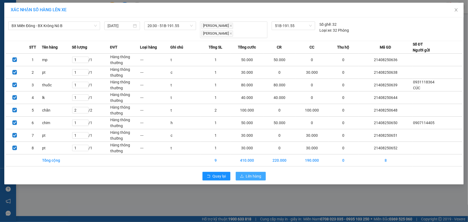
click at [257, 173] on span "Lên hàng" at bounding box center [254, 176] width 16 height 6
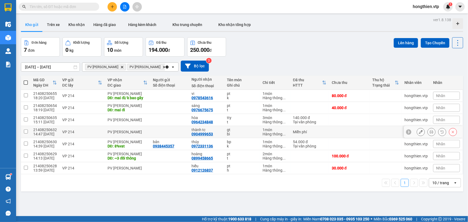
drag, startPoint x: 25, startPoint y: 131, endPoint x: 22, endPoint y: 123, distance: 8.7
click at [25, 131] on input "checkbox" at bounding box center [26, 132] width 4 height 4
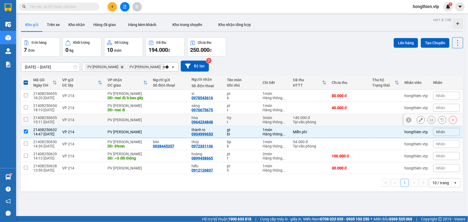
click at [24, 120] on input "checkbox" at bounding box center [26, 120] width 4 height 4
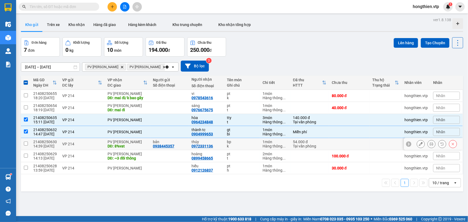
click at [25, 143] on input "checkbox" at bounding box center [26, 144] width 4 height 4
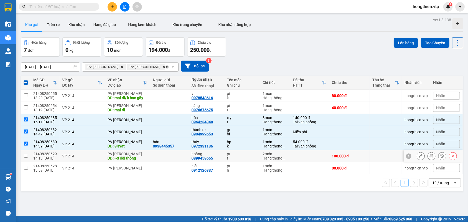
click at [26, 156] on input "checkbox" at bounding box center [26, 156] width 4 height 4
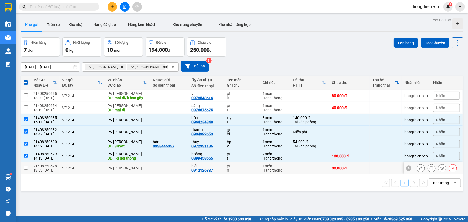
click at [25, 169] on input "checkbox" at bounding box center [26, 168] width 4 height 4
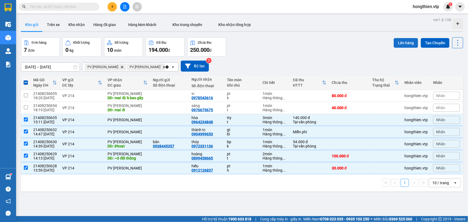
click at [404, 42] on button "Lên hàng" at bounding box center [406, 43] width 24 height 10
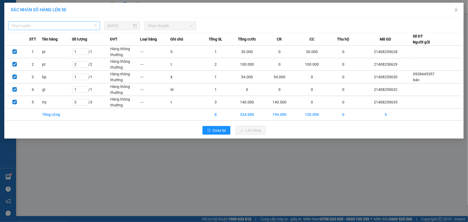
click at [75, 25] on span "Chọn tuyến" at bounding box center [54, 26] width 85 height 8
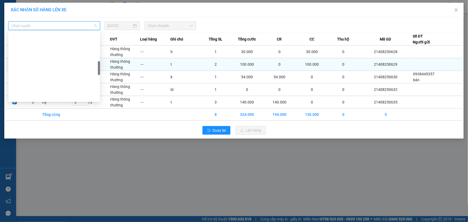
drag, startPoint x: 68, startPoint y: 70, endPoint x: 110, endPoint y: 60, distance: 42.8
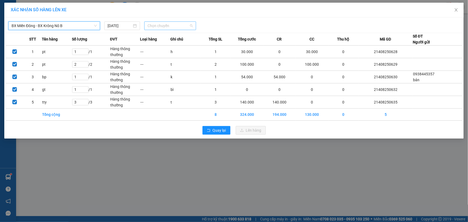
click at [168, 24] on span "Chọn chuyến" at bounding box center [170, 26] width 45 height 8
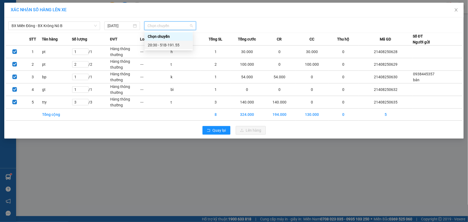
click at [175, 47] on div "20:30 - 51B-191.55" at bounding box center [169, 45] width 42 height 6
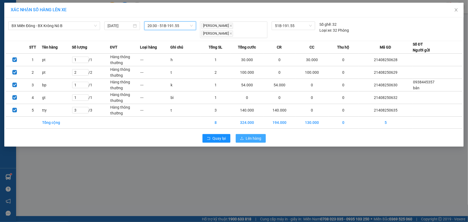
click at [258, 136] on span "Lên hàng" at bounding box center [254, 139] width 16 height 6
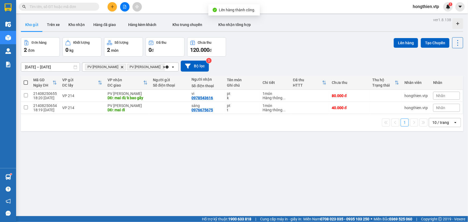
click at [121, 67] on icon "PV Gia Nghĩa, close by backspace" at bounding box center [122, 67] width 2 height 2
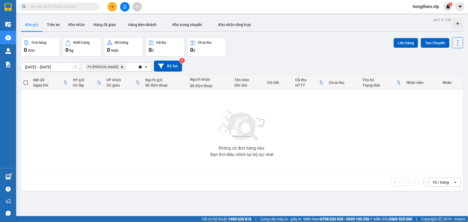
click at [121, 67] on icon "Delete" at bounding box center [122, 66] width 3 height 3
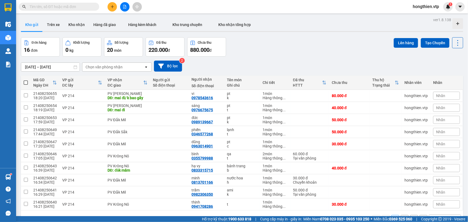
click at [114, 67] on div "Chọn văn phòng nhận" at bounding box center [104, 66] width 37 height 5
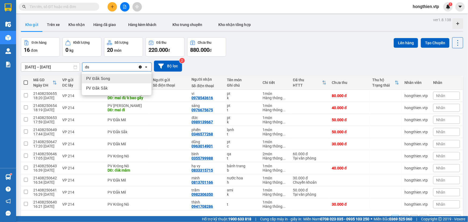
click at [106, 83] on div "PV Đắk Song" at bounding box center [117, 79] width 70 height 10
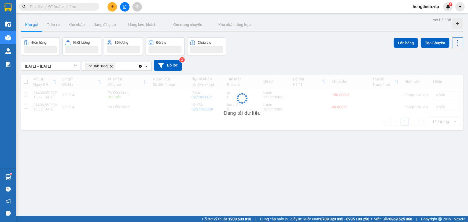
click at [121, 65] on div "PV Đắk Song Delete" at bounding box center [110, 66] width 56 height 9
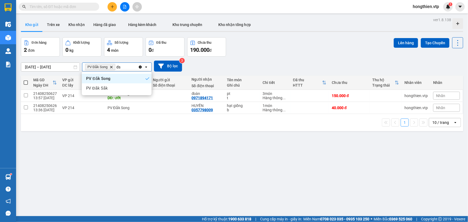
click at [118, 76] on div "PV Đắk Song" at bounding box center [117, 79] width 70 height 10
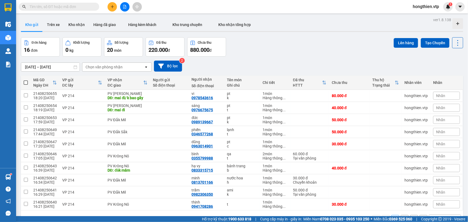
click at [128, 66] on div "Chọn văn phòng nhận" at bounding box center [113, 67] width 62 height 9
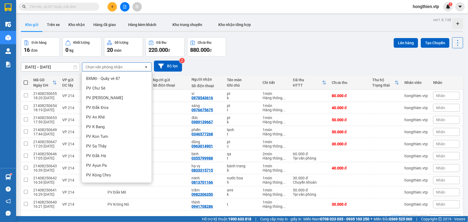
click at [109, 209] on div "PV Đắk Sắk" at bounding box center [117, 214] width 70 height 10
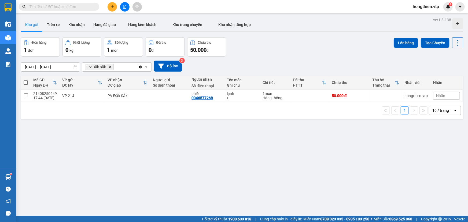
click at [126, 67] on div "PV Đắk Sắk Delete" at bounding box center [110, 67] width 56 height 9
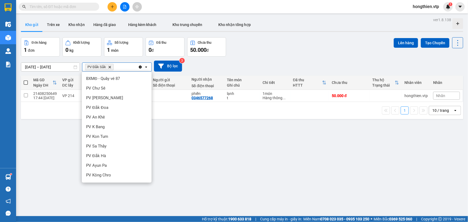
click at [105, 202] on span "PV Đắk Mil" at bounding box center [96, 204] width 20 height 5
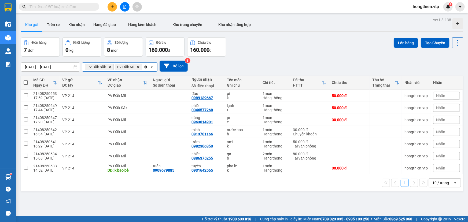
click at [143, 69] on input "Selected PV Đắk Sắk, PV Đắk Mil." at bounding box center [143, 66] width 1 height 5
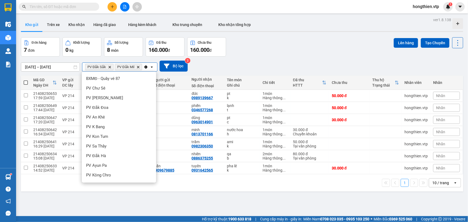
click at [104, 190] on div "PV Đắk Song" at bounding box center [119, 195] width 74 height 10
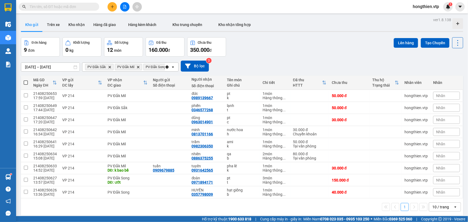
click at [27, 83] on span at bounding box center [26, 83] width 4 height 4
click at [26, 80] on input "checkbox" at bounding box center [26, 80] width 0 height 0
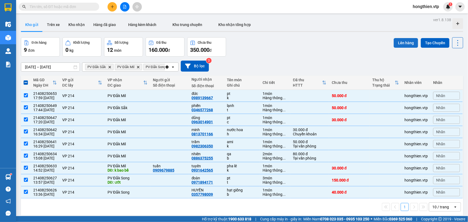
click at [400, 42] on button "Lên hàng" at bounding box center [406, 43] width 24 height 10
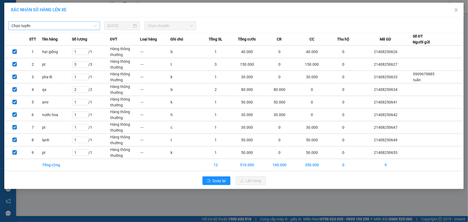
click at [50, 23] on span "Chọn tuyến" at bounding box center [54, 26] width 85 height 8
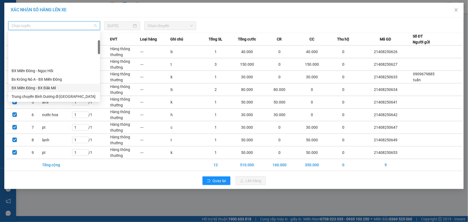
click at [53, 84] on div "BX Miền Đông - BX Đăk Mil" at bounding box center [54, 88] width 92 height 9
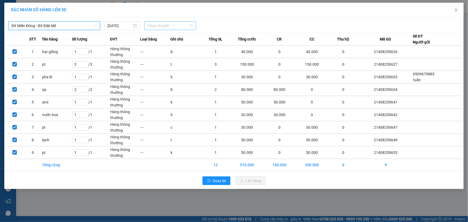
click at [178, 23] on span "Chọn chuyến" at bounding box center [170, 26] width 45 height 8
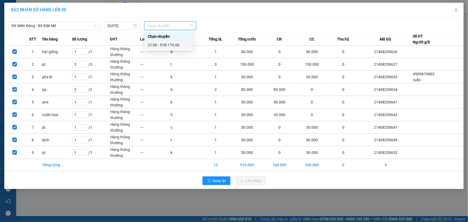
click at [167, 47] on div "21:00 - 51B-170.00" at bounding box center [169, 45] width 42 height 6
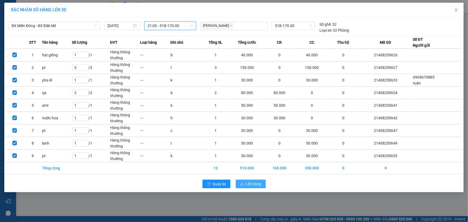
click at [257, 186] on span "Lên hàng" at bounding box center [254, 184] width 16 height 6
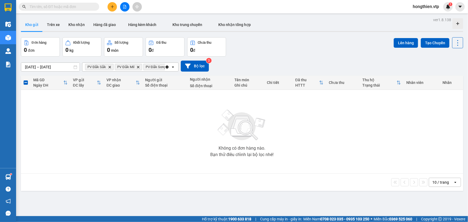
click at [166, 68] on icon "Clear all" at bounding box center [167, 66] width 3 height 3
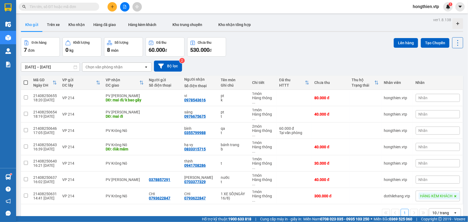
click at [138, 68] on div "Chọn văn phòng nhận" at bounding box center [113, 67] width 62 height 9
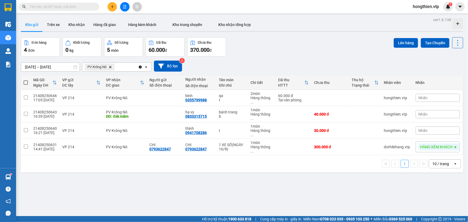
click at [27, 84] on span at bounding box center [26, 83] width 4 height 4
click at [26, 80] on input "checkbox" at bounding box center [26, 80] width 0 height 0
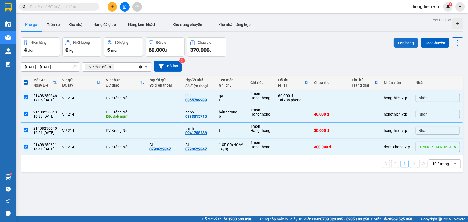
click at [401, 41] on button "Lên hàng" at bounding box center [406, 43] width 24 height 10
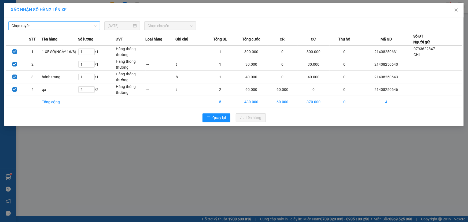
click at [57, 25] on span "Chọn tuyến" at bounding box center [54, 26] width 85 height 8
click at [220, 137] on div "XÁC NHẬN SỐ HÀNG LÊN XE Chọn tuyến 14/08/2025 Chọn chuyến STT Tên hàng Số lượng…" at bounding box center [234, 111] width 468 height 222
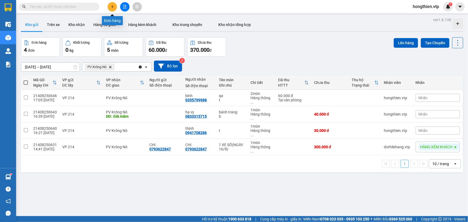
click at [113, 9] on button at bounding box center [112, 6] width 9 height 9
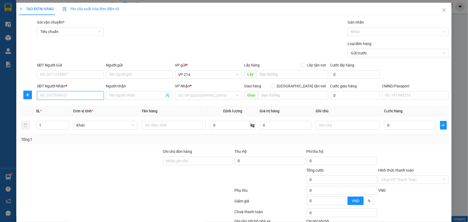
click at [74, 99] on input "SĐT Người Nhận *" at bounding box center [70, 95] width 67 height 9
click at [85, 107] on div "0336565336 - diễn" at bounding box center [70, 106] width 60 height 6
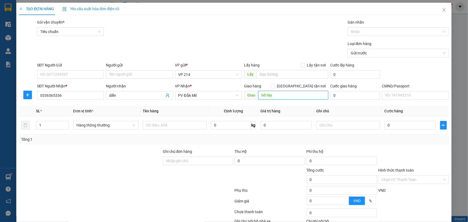
click at [283, 95] on input "hồ tây" at bounding box center [293, 95] width 70 height 9
click at [171, 126] on input "text" at bounding box center [175, 125] width 64 height 9
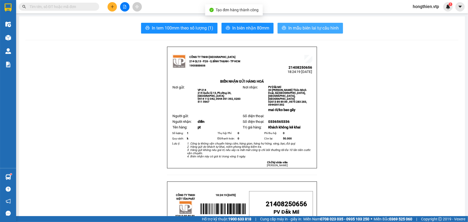
click at [329, 29] on span "In mẫu biên lai tự cấu hình" at bounding box center [314, 28] width 50 height 7
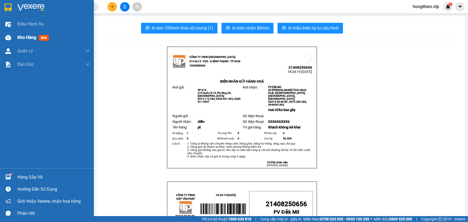
click at [25, 37] on span "Kho hàng" at bounding box center [26, 37] width 19 height 5
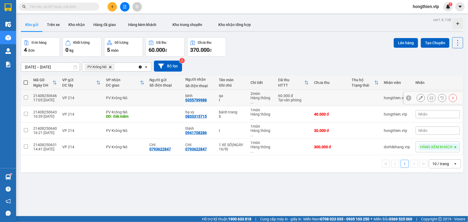
click at [25, 97] on input "checkbox" at bounding box center [26, 98] width 4 height 4
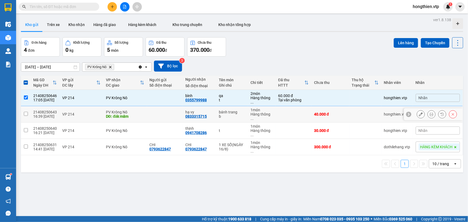
click at [25, 112] on input "checkbox" at bounding box center [26, 114] width 4 height 4
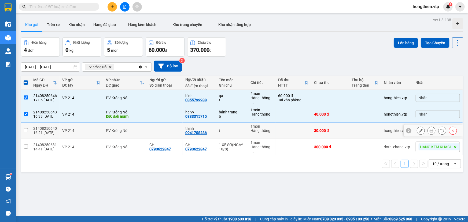
click at [26, 130] on input "checkbox" at bounding box center [26, 130] width 4 height 4
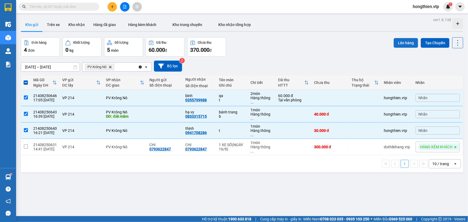
click at [405, 44] on button "Lên hàng" at bounding box center [406, 43] width 24 height 10
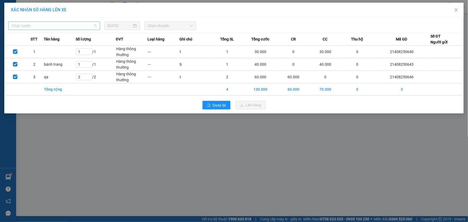
click at [94, 27] on span "Chọn tuyến" at bounding box center [54, 26] width 85 height 8
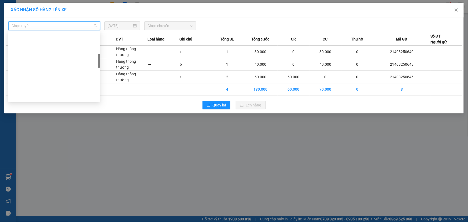
click at [64, 180] on div "BX Miền Đông - BX Krông Nô A" at bounding box center [54, 183] width 85 height 6
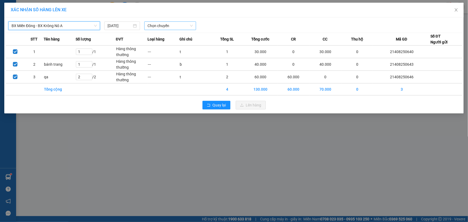
click at [165, 25] on span "Chọn chuyến" at bounding box center [170, 26] width 45 height 8
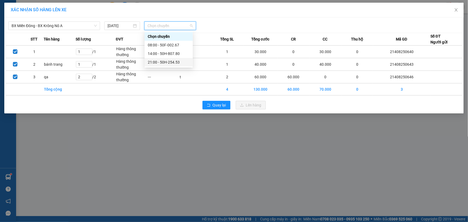
click at [173, 59] on div "21:00 - 50H-254.53" at bounding box center [169, 62] width 48 height 9
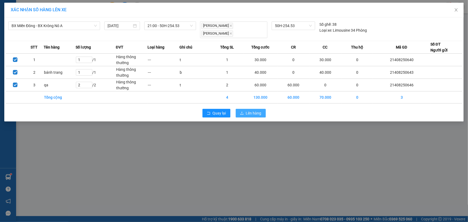
click at [247, 110] on span "Lên hàng" at bounding box center [254, 113] width 16 height 6
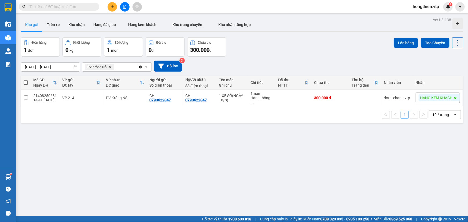
click at [112, 69] on span "PV Krông Nô Delete" at bounding box center [99, 67] width 29 height 6
click at [111, 67] on icon "PV Krông Nô, close by backspace" at bounding box center [110, 67] width 2 height 2
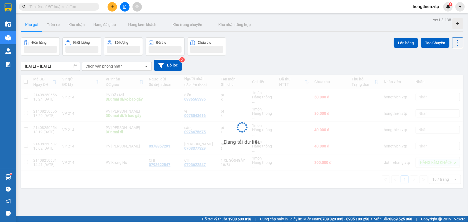
click at [111, 67] on div "Chọn văn phòng nhận" at bounding box center [104, 66] width 37 height 5
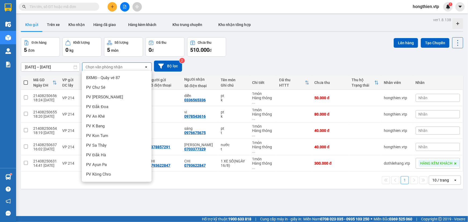
click at [89, 220] on span "PV Cư Jút" at bounding box center [95, 222] width 18 height 5
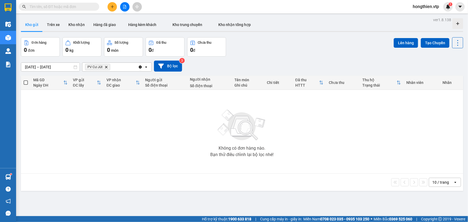
click at [120, 67] on div "PV Cư Jút Delete" at bounding box center [110, 67] width 56 height 9
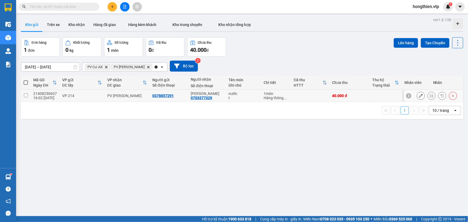
click at [28, 95] on td at bounding box center [26, 96] width 10 height 12
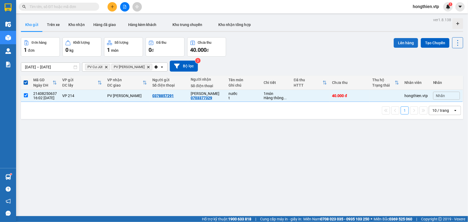
click at [400, 42] on button "Lên hàng" at bounding box center [406, 43] width 24 height 10
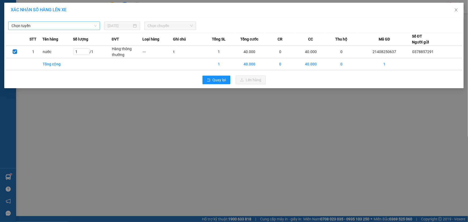
click at [79, 29] on span "Chọn tuyến" at bounding box center [54, 26] width 85 height 8
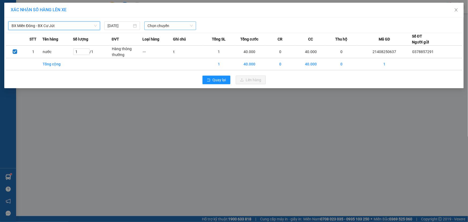
click at [181, 27] on span "Chọn chuyến" at bounding box center [170, 26] width 45 height 8
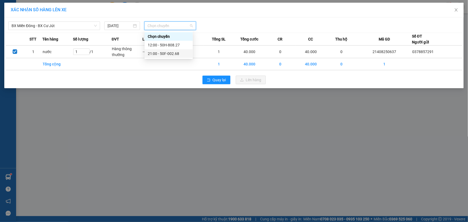
click at [163, 54] on div "21:00 - 50F-002.68" at bounding box center [169, 54] width 42 height 6
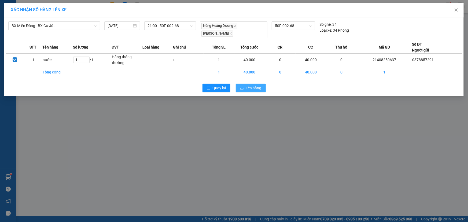
click at [248, 88] on span "Lên hàng" at bounding box center [254, 88] width 16 height 6
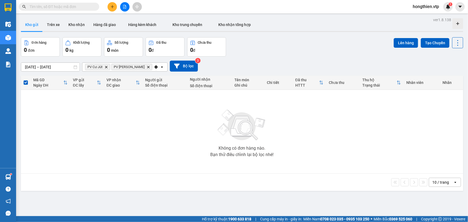
click at [106, 68] on icon "Delete" at bounding box center [106, 66] width 3 height 3
click at [121, 67] on icon "Delete" at bounding box center [122, 66] width 3 height 3
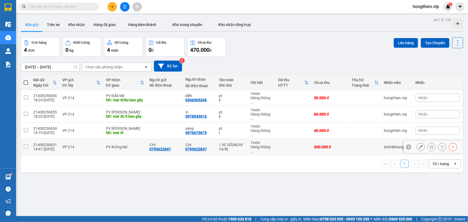
click at [389, 148] on div "dothilehang.vtp" at bounding box center [397, 147] width 26 height 4
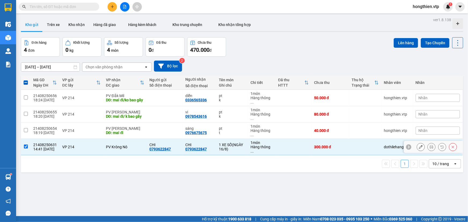
click at [421, 147] on button at bounding box center [421, 147] width 8 height 9
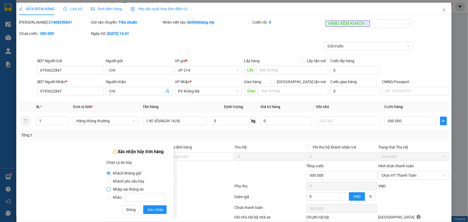
click at [110, 191] on input "Nhập sai thông tin" at bounding box center [109, 189] width 4 height 4
click at [156, 211] on span "Xác nhận" at bounding box center [156, 210] width 16 height 6
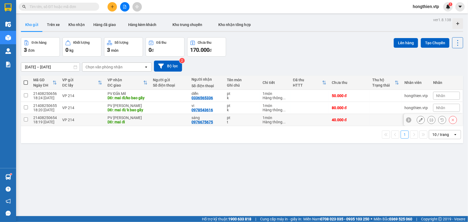
click at [114, 121] on div "DĐ: mai đi" at bounding box center [128, 122] width 40 height 4
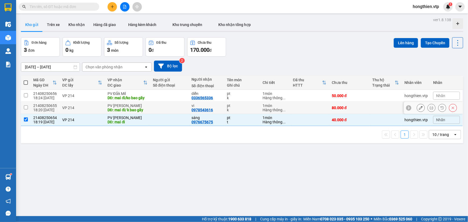
click at [118, 108] on div "DĐ: mai đi/ k bao gãy" at bounding box center [128, 110] width 40 height 4
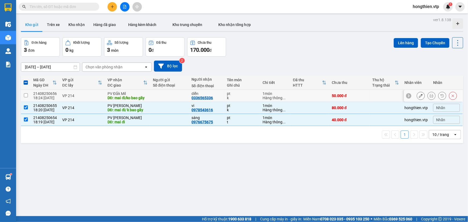
click at [125, 98] on div "DĐ: mai đi/ko bao gãy" at bounding box center [128, 98] width 40 height 4
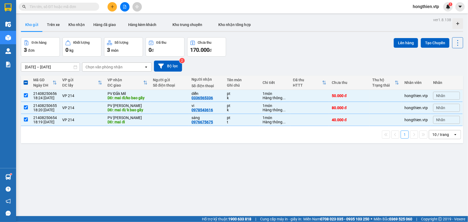
click at [25, 81] on span at bounding box center [26, 83] width 4 height 4
click at [26, 80] on input "checkbox" at bounding box center [26, 80] width 0 height 0
click at [26, 97] on input "checkbox" at bounding box center [26, 95] width 4 height 4
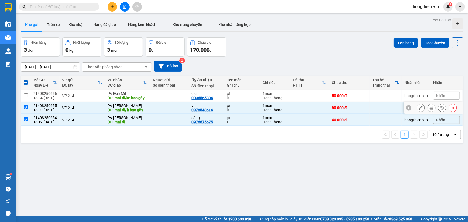
click at [26, 106] on input "checkbox" at bounding box center [26, 107] width 4 height 4
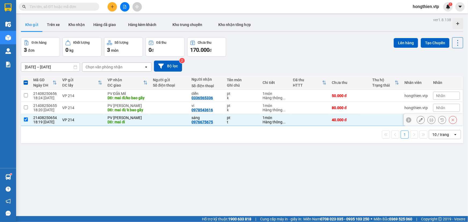
click at [25, 122] on td at bounding box center [26, 120] width 10 height 12
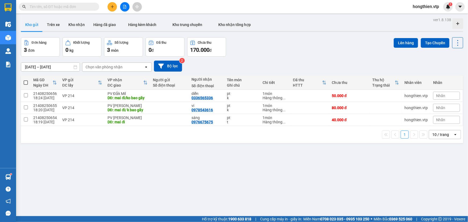
click at [114, 5] on icon "plus" at bounding box center [113, 7] width 4 height 4
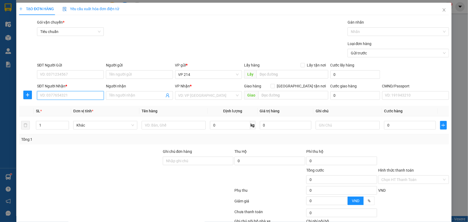
click at [50, 96] on input "SĐT Người Nhận *" at bounding box center [70, 95] width 67 height 9
click at [82, 107] on div "0971894171 - đoàn" at bounding box center [70, 106] width 60 height 6
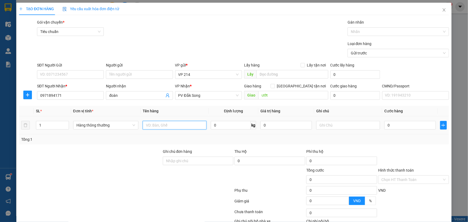
click at [171, 127] on input "text" at bounding box center [175, 125] width 64 height 9
click at [282, 96] on input "ướt" at bounding box center [293, 95] width 70 height 9
click at [413, 121] on input "0" at bounding box center [411, 125] width 52 height 9
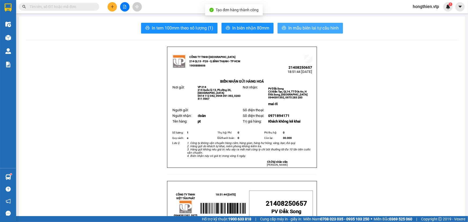
click at [319, 27] on span "In mẫu biên lai tự cấu hình" at bounding box center [314, 28] width 50 height 7
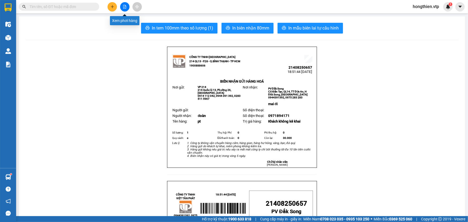
click at [126, 6] on icon "file-add" at bounding box center [125, 7] width 4 height 4
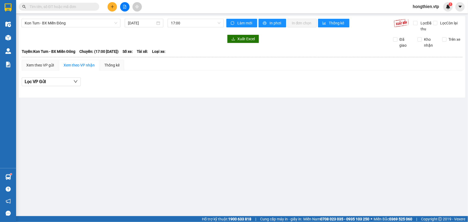
click at [86, 27] on div "Kon Tum - BX Miền Đông 14/08/2025 17:00" at bounding box center [122, 25] width 202 height 13
click at [77, 19] on span "Kon Tum - BX Miền Đông" at bounding box center [71, 23] width 93 height 8
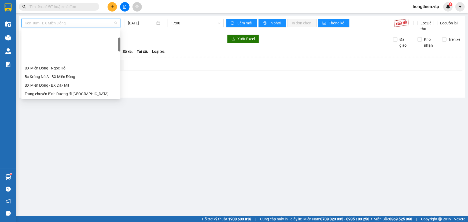
click at [68, 125] on div "Trung chuyển Tân Bình đi BXMĐ" at bounding box center [71, 128] width 93 height 6
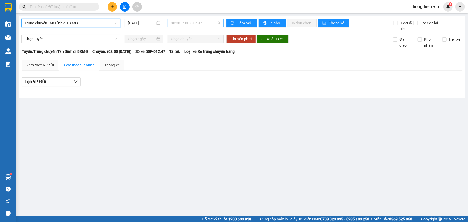
click at [183, 22] on span "08:00 - 50F-012.47" at bounding box center [196, 23] width 50 height 8
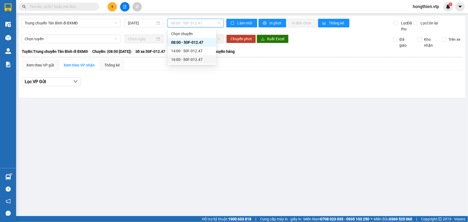
click at [176, 55] on div "16:00 - 50F-012.47" at bounding box center [192, 59] width 48 height 9
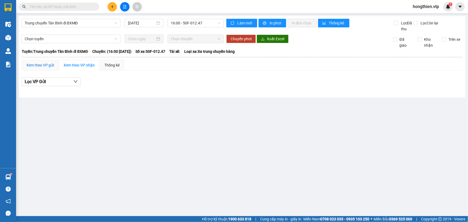
click at [31, 63] on div "Xem theo VP gửi" at bounding box center [40, 65] width 28 height 6
click at [200, 23] on span "16:00 - 50F-012.47" at bounding box center [196, 23] width 50 height 8
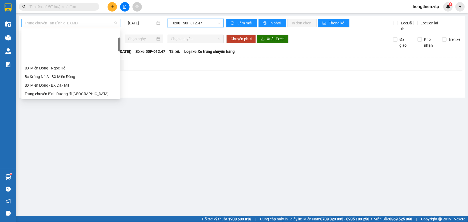
click at [89, 21] on span "Trung chuyển Tân Bình đi BXMĐ" at bounding box center [71, 23] width 93 height 8
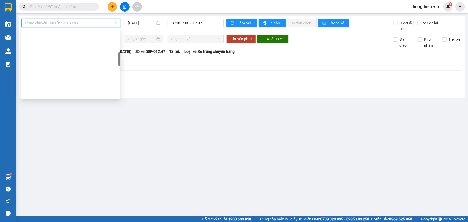
click at [63, 211] on div "Trung chuyển An Sương đi BXMĐ" at bounding box center [71, 214] width 93 height 6
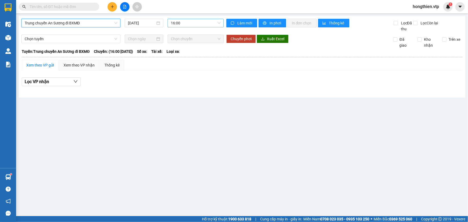
click at [194, 24] on span "16:00" at bounding box center [196, 23] width 50 height 8
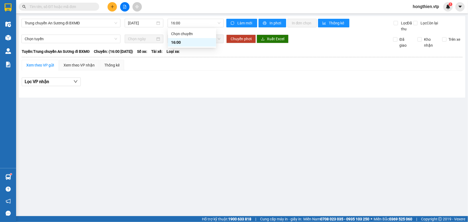
click at [190, 97] on div "Trung chuyển An Sương đi BXMĐ 14/08/2025 16:00 Làm mới In phơi In đơn chọn Thốn…" at bounding box center [242, 57] width 447 height 82
click at [431, 4] on span "hongthien.vtp" at bounding box center [426, 6] width 35 height 7
click at [423, 20] on li "Đăng xuất" at bounding box center [426, 16] width 36 height 9
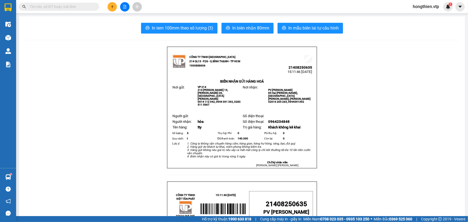
click at [115, 8] on button at bounding box center [112, 6] width 9 height 9
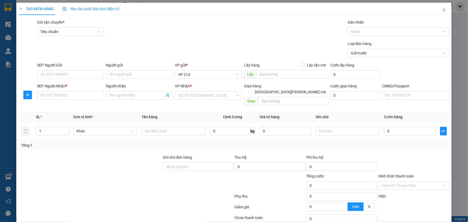
click at [95, 100] on div "SĐT Người Nhận * VD: 0377654321" at bounding box center [70, 92] width 67 height 19
click at [97, 98] on input "SĐT Người Nhận *" at bounding box center [70, 95] width 67 height 9
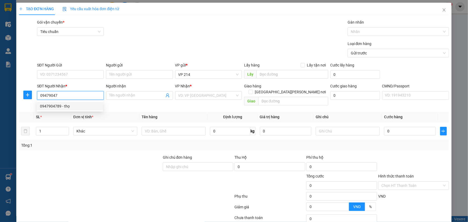
click at [75, 105] on div "0947904789 - thọ" at bounding box center [70, 106] width 60 height 6
type input "0947904789"
type input "thọ"
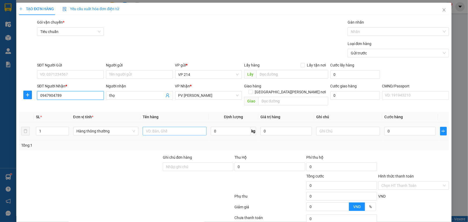
type input "0947904789"
click at [156, 127] on input "text" at bounding box center [175, 131] width 64 height 9
type input "pt"
type input "t"
type input "3"
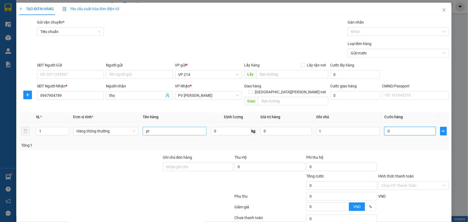
type input "3"
type input "30"
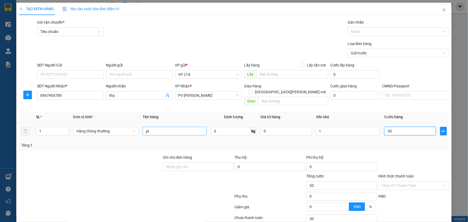
type input "300"
type input "3.000"
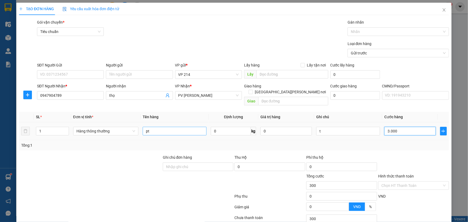
type input "3.000"
type input "30.000"
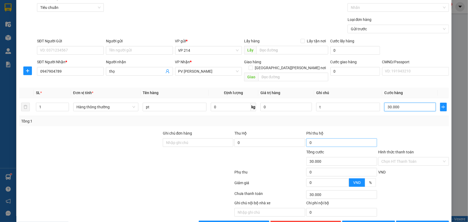
scroll to position [35, 0]
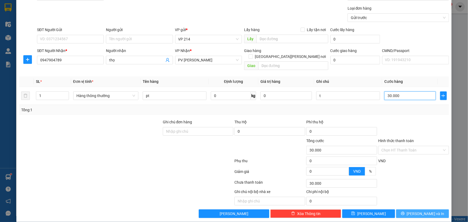
type input "30.000"
click at [414, 210] on button "[PERSON_NAME] và In" at bounding box center [422, 214] width 53 height 9
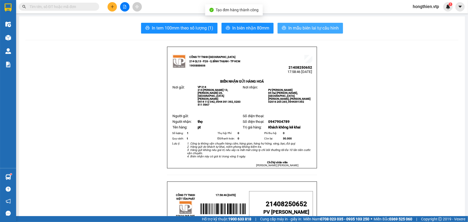
click at [319, 25] on span "In mẫu biên lai tự cấu hình" at bounding box center [314, 28] width 50 height 7
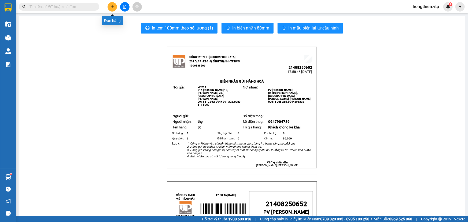
click at [109, 7] on button at bounding box center [112, 6] width 9 height 9
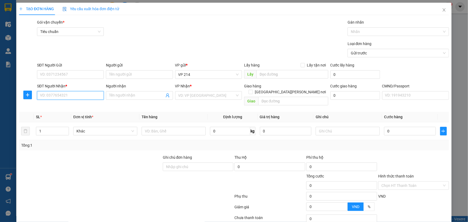
click at [67, 99] on input "SĐT Người Nhận *" at bounding box center [70, 95] width 67 height 9
type input "0989139667"
click at [70, 107] on div "0989139667 - [GEOGRAPHIC_DATA]" at bounding box center [70, 106] width 60 height 6
type input "đức"
type input "0989139667"
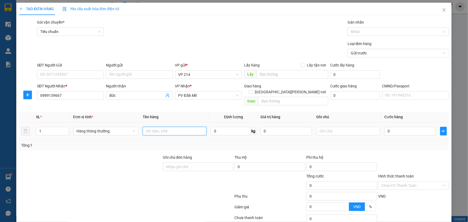
click at [179, 127] on input "text" at bounding box center [175, 131] width 64 height 9
type input "pt"
type input "k"
type input "5"
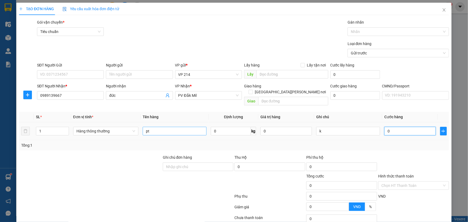
type input "5"
type input "50"
type input "500"
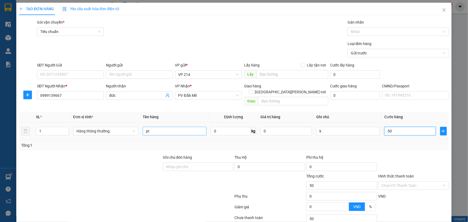
type input "500"
type input "5.000"
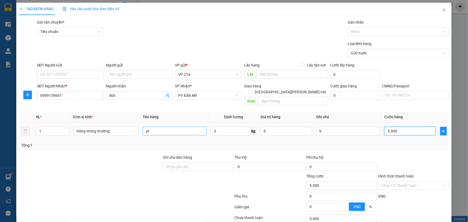
type input "50.000"
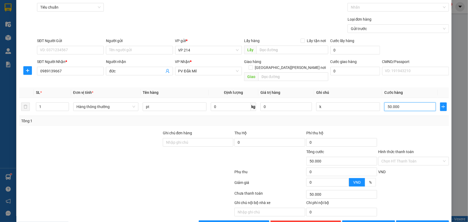
scroll to position [35, 0]
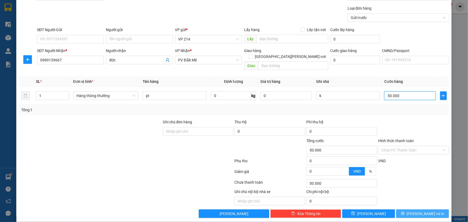
type input "50.000"
click at [403, 210] on button "[PERSON_NAME] và In" at bounding box center [422, 214] width 53 height 9
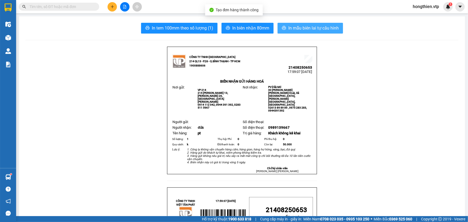
click at [314, 31] on span "In mẫu biên lai tự cấu hình" at bounding box center [314, 28] width 50 height 7
click at [79, 9] on input "text" at bounding box center [61, 7] width 63 height 6
paste input "0976946594"
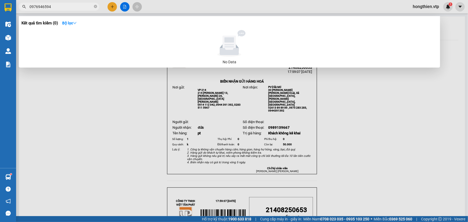
click at [38, 6] on input "0976946594" at bounding box center [61, 7] width 63 height 6
type input "097946594"
click at [53, 8] on input "097946594" at bounding box center [61, 7] width 63 height 6
drag, startPoint x: 53, startPoint y: 8, endPoint x: 22, endPoint y: 13, distance: 31.5
click at [27, 12] on div "Kết quả [PERSON_NAME] ( 0 ) Bộ lọc No Data 097946594" at bounding box center [52, 6] width 105 height 9
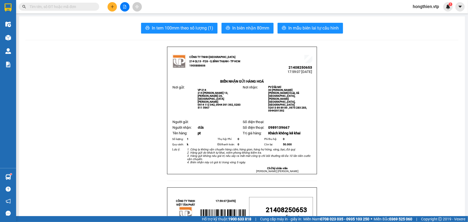
click at [42, 5] on input "text" at bounding box center [61, 7] width 63 height 6
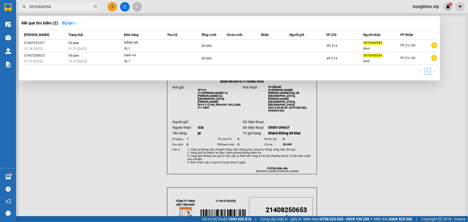
type input "0976940594"
drag, startPoint x: 51, startPoint y: 5, endPoint x: 45, endPoint y: 9, distance: 7.5
click at [45, 9] on input "0976940594" at bounding box center [61, 7] width 63 height 6
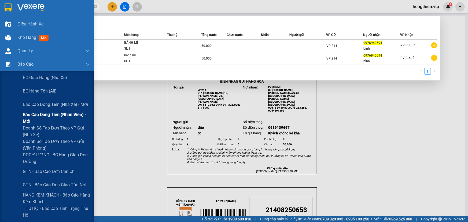
click at [39, 116] on span "Báo cáo dòng tiền (nhân viên) - mới" at bounding box center [56, 117] width 67 height 13
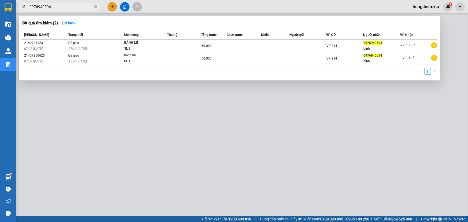
click at [444, 90] on div at bounding box center [234, 111] width 468 height 222
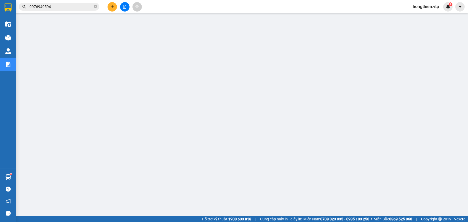
click at [115, 6] on button at bounding box center [112, 6] width 9 height 9
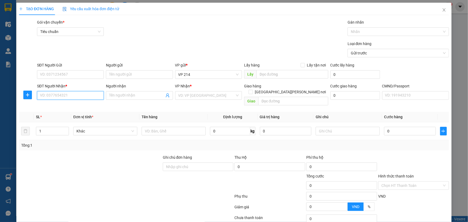
click at [71, 95] on input "SĐT Người Nhận *" at bounding box center [70, 95] width 67 height 9
click at [48, 106] on div "0921482345 - hoa" at bounding box center [70, 106] width 60 height 6
type input "0921482345"
type input "hoa"
type input "hàng ướt"
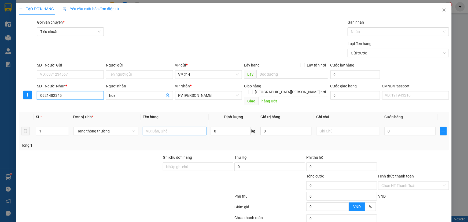
type input "0921482345"
click at [168, 127] on input "text" at bounding box center [175, 131] width 64 height 9
type input "mp"
click at [328, 130] on div at bounding box center [348, 131] width 64 height 11
click at [328, 127] on input "text" at bounding box center [348, 131] width 64 height 9
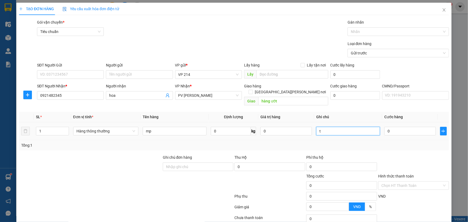
type input "t"
type input "4"
type input "40"
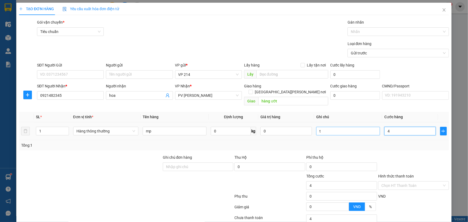
type input "40"
type input "400"
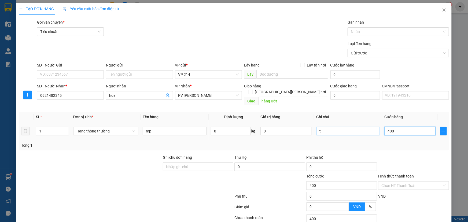
type input "4.000"
type input "40.000"
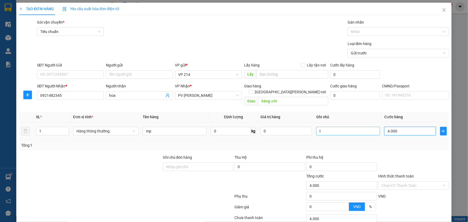
type input "40.000"
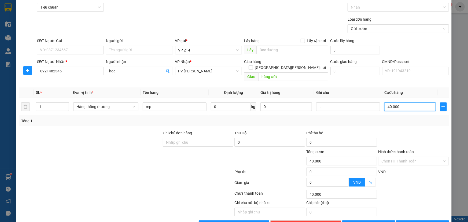
scroll to position [35, 0]
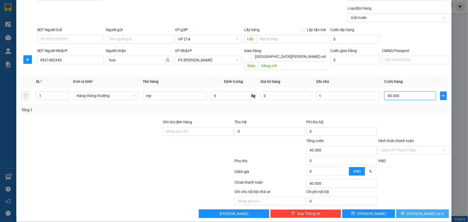
type input "40.000"
click at [406, 210] on button "[PERSON_NAME] và In" at bounding box center [422, 214] width 53 height 9
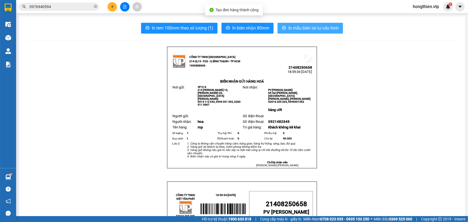
click at [303, 30] on span "In mẫu biên lai tự cấu hình" at bounding box center [314, 28] width 50 height 7
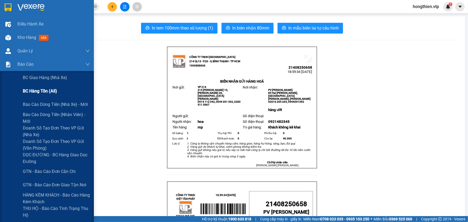
click at [43, 90] on span "BC hàng tồn (all)" at bounding box center [40, 91] width 34 height 7
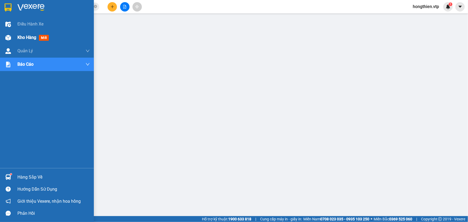
click at [23, 40] on span "Kho hàng" at bounding box center [26, 37] width 19 height 5
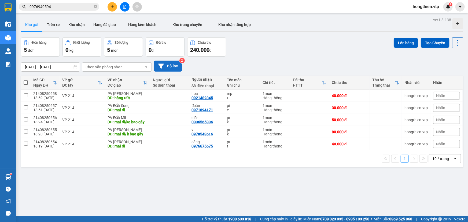
click at [172, 67] on button "Bộ lọc" at bounding box center [168, 66] width 28 height 11
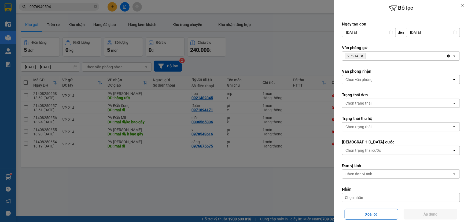
click at [363, 57] on icon "Delete" at bounding box center [361, 55] width 3 height 3
click at [367, 55] on div "Chọn văn phòng" at bounding box center [359, 55] width 27 height 5
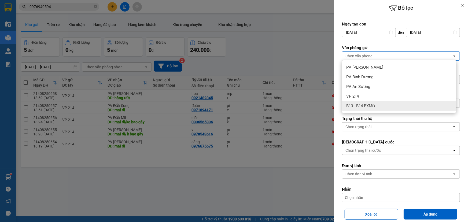
click at [364, 107] on span "B13 - B14 BXMĐ" at bounding box center [360, 105] width 29 height 5
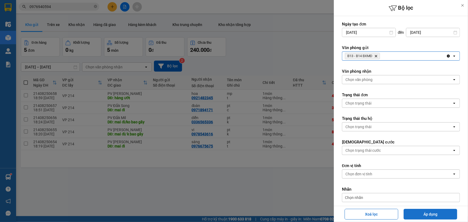
click at [429, 219] on button "Áp dụng" at bounding box center [431, 214] width 54 height 11
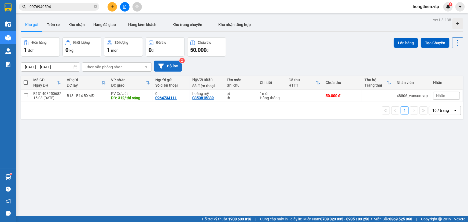
click at [166, 64] on button "Bộ lọc" at bounding box center [168, 66] width 28 height 11
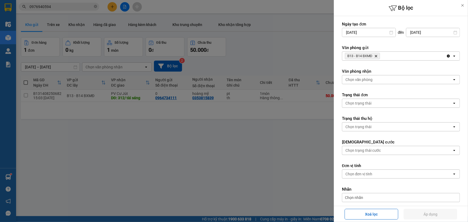
click at [377, 56] on icon "B13 - B14 BXMĐ, close by backspace" at bounding box center [376, 56] width 2 height 2
click at [377, 56] on div "Chọn văn phòng" at bounding box center [397, 56] width 110 height 9
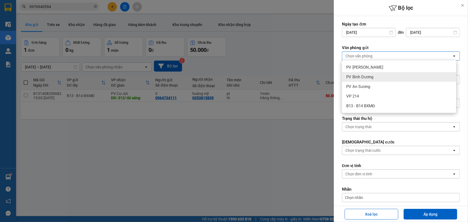
click at [364, 78] on span "PV Bình Dương" at bounding box center [359, 76] width 27 height 5
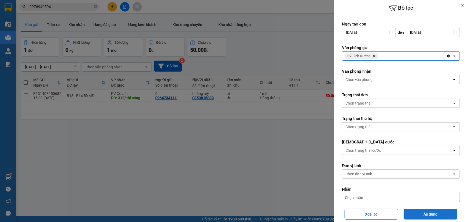
click at [429, 214] on button "Áp dụng" at bounding box center [431, 214] width 54 height 11
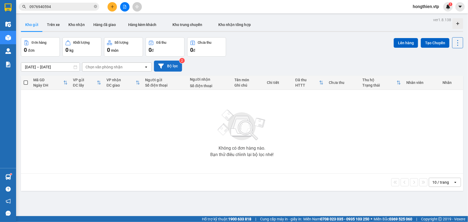
click at [163, 63] on icon at bounding box center [161, 66] width 6 height 6
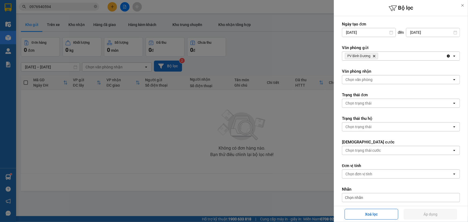
click at [375, 56] on icon "PV Bình Dương, close by backspace" at bounding box center [374, 56] width 2 height 2
click at [375, 58] on div "Chọn văn phòng" at bounding box center [397, 56] width 110 height 9
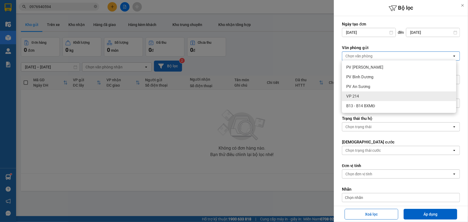
click at [358, 97] on span "VP 214" at bounding box center [352, 96] width 13 height 5
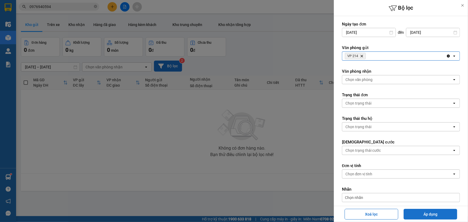
click at [419, 214] on button "Áp dụng" at bounding box center [431, 214] width 54 height 11
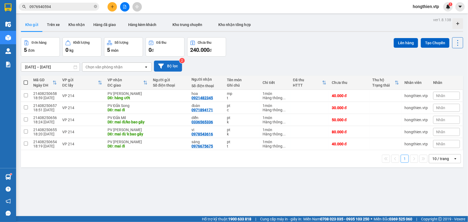
click at [426, 6] on span "hongthien.vtp" at bounding box center [426, 6] width 35 height 7
click at [425, 18] on span "Đăng xuất" at bounding box center [428, 17] width 24 height 6
